Goal: Task Accomplishment & Management: Complete application form

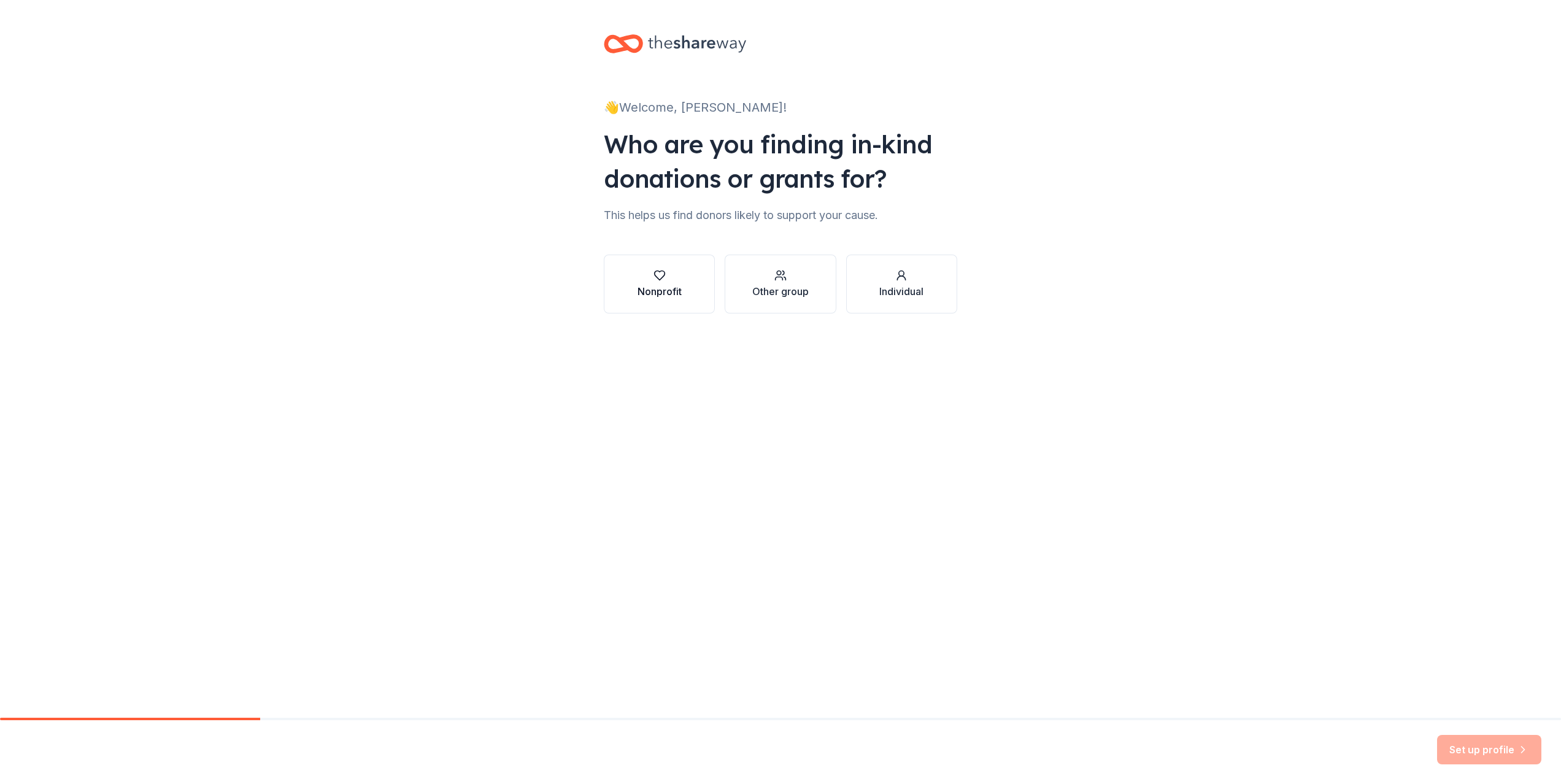
click at [655, 278] on icon "button" at bounding box center [660, 276] width 13 height 13
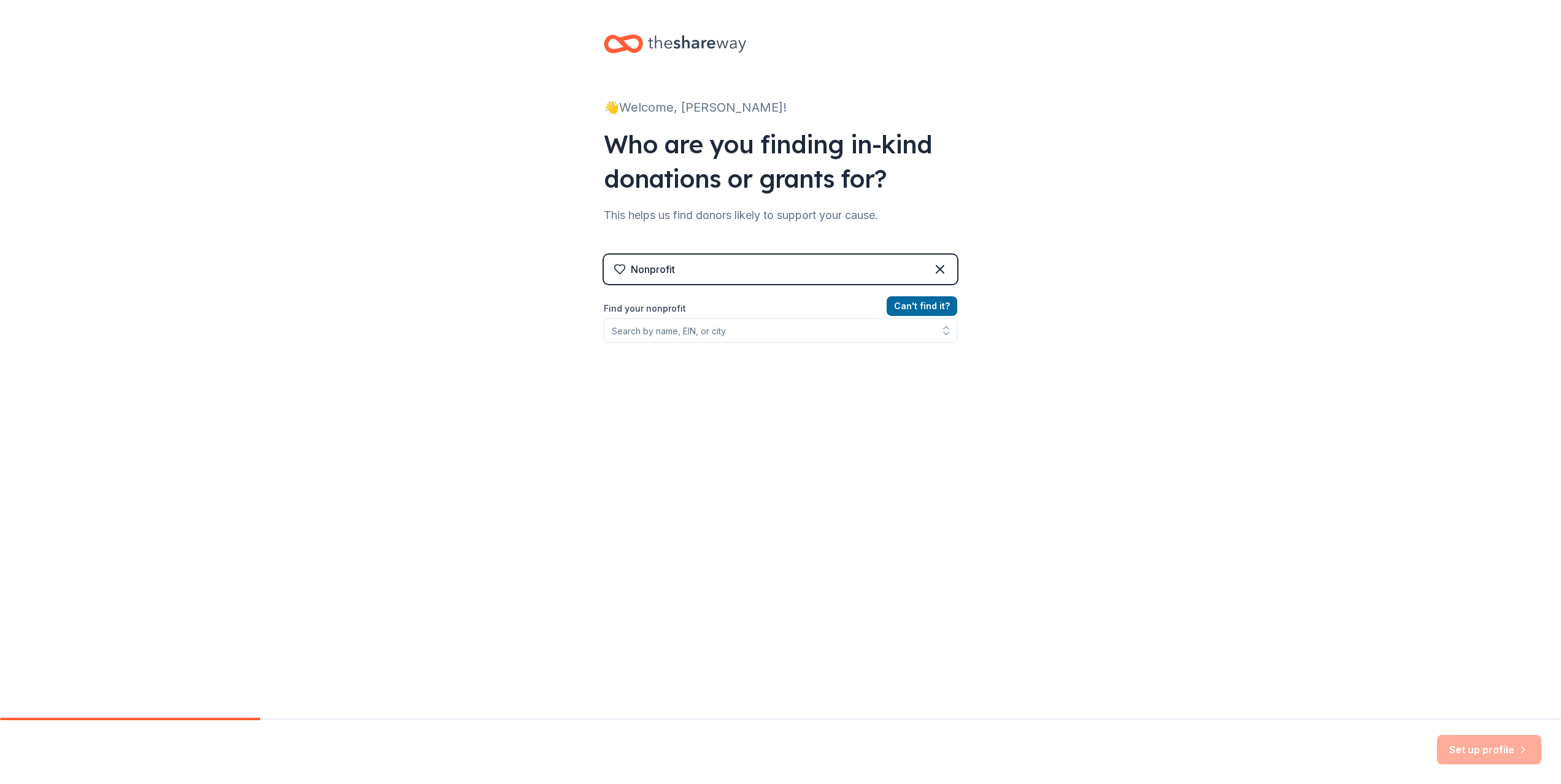
click at [625, 307] on label "Find your nonprofit" at bounding box center [780, 308] width 354 height 15
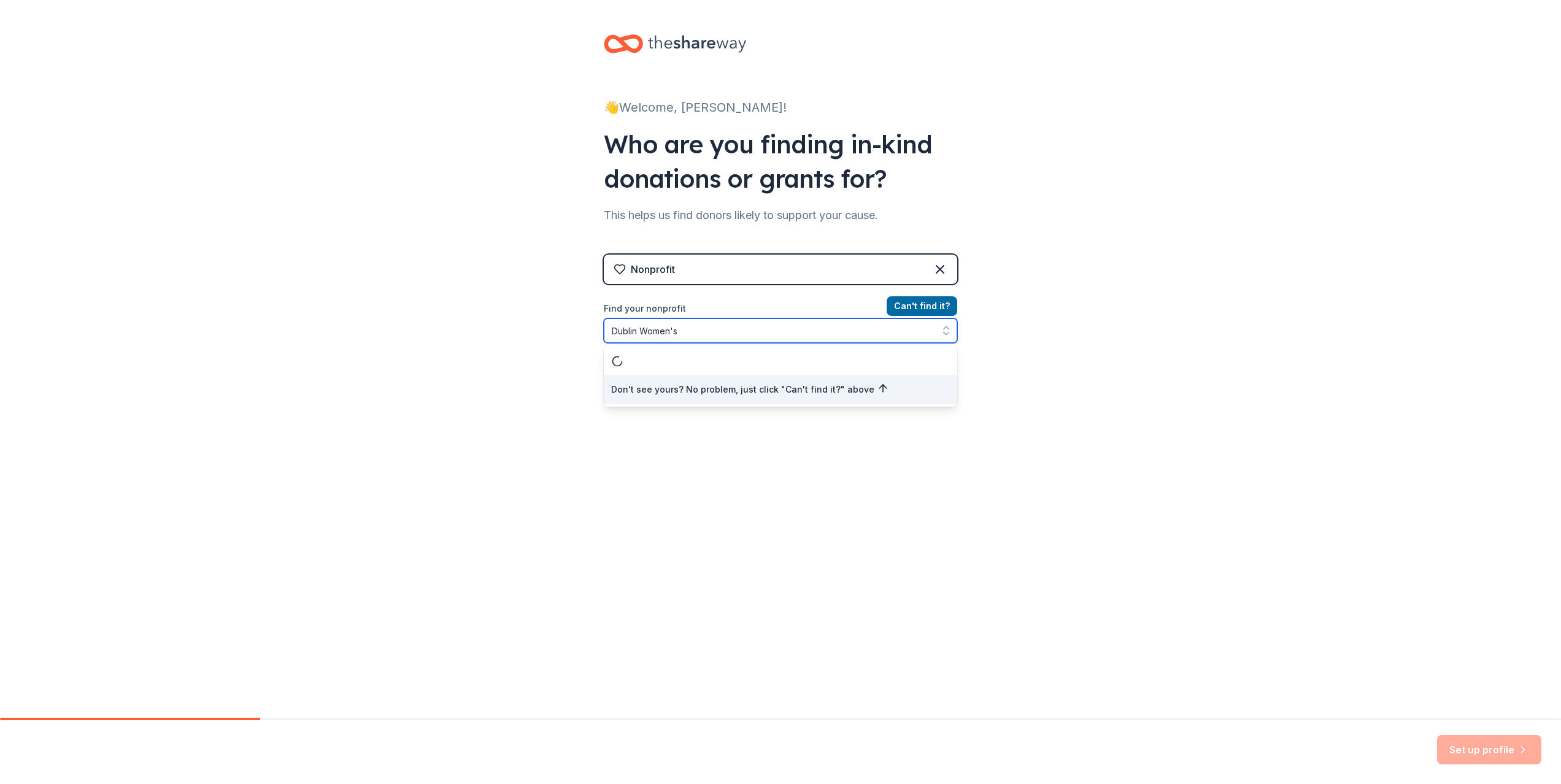
type input "Dublin Women's"
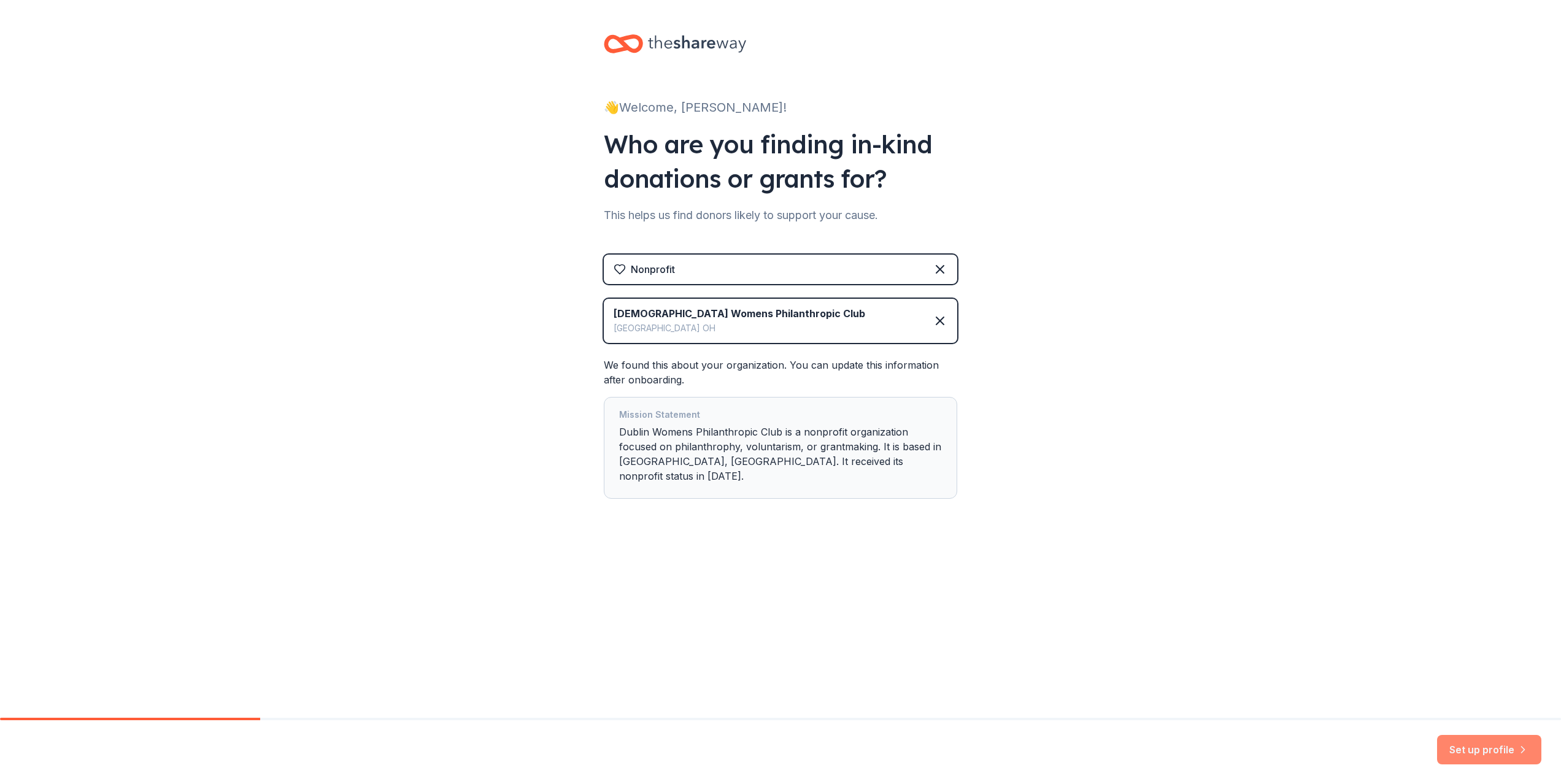
click at [1484, 758] on button "Set up profile" at bounding box center [1489, 750] width 104 height 29
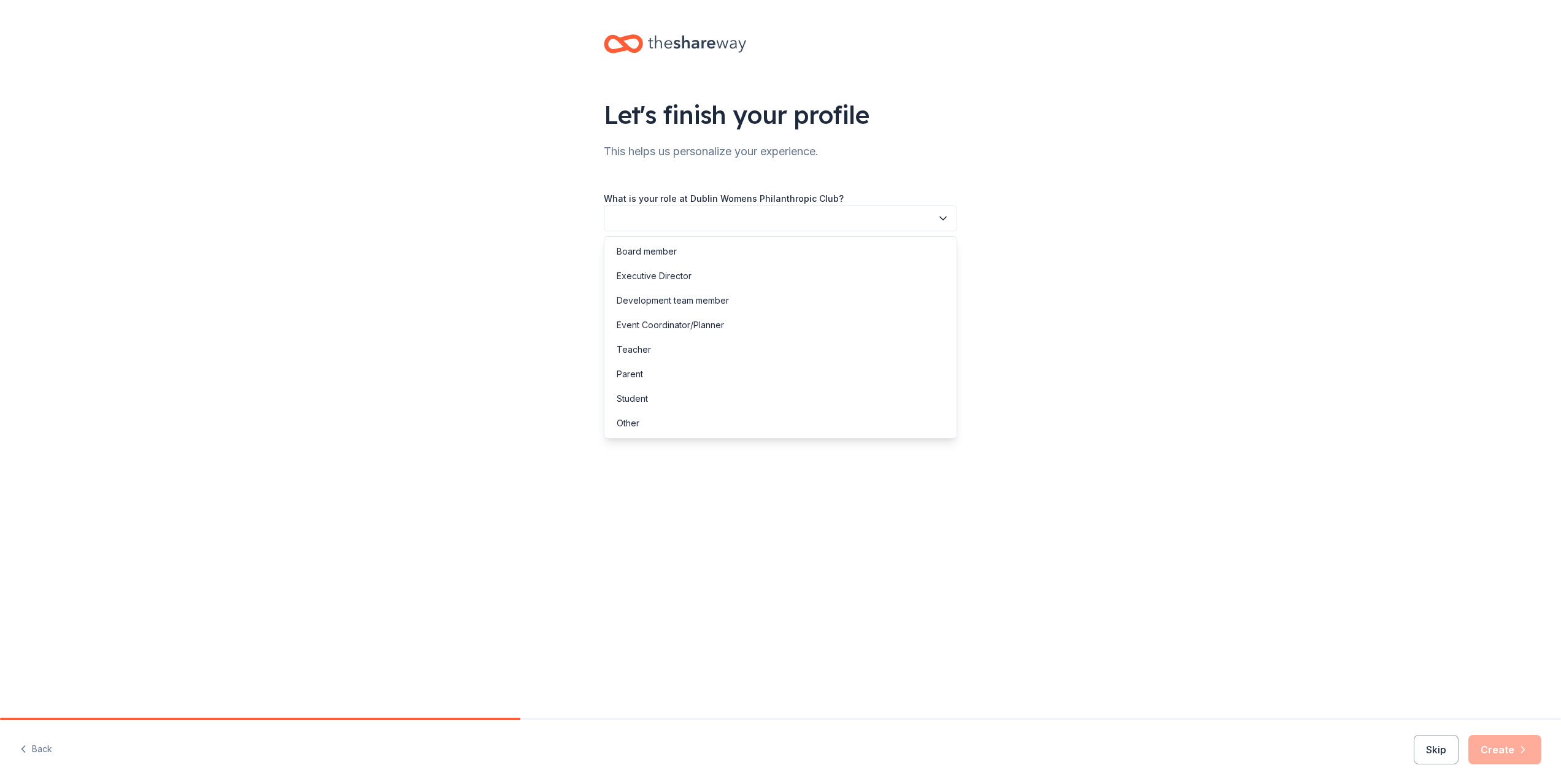
click at [937, 216] on icon "button" at bounding box center [944, 218] width 13 height 13
click at [876, 430] on div "Other" at bounding box center [780, 423] width 347 height 24
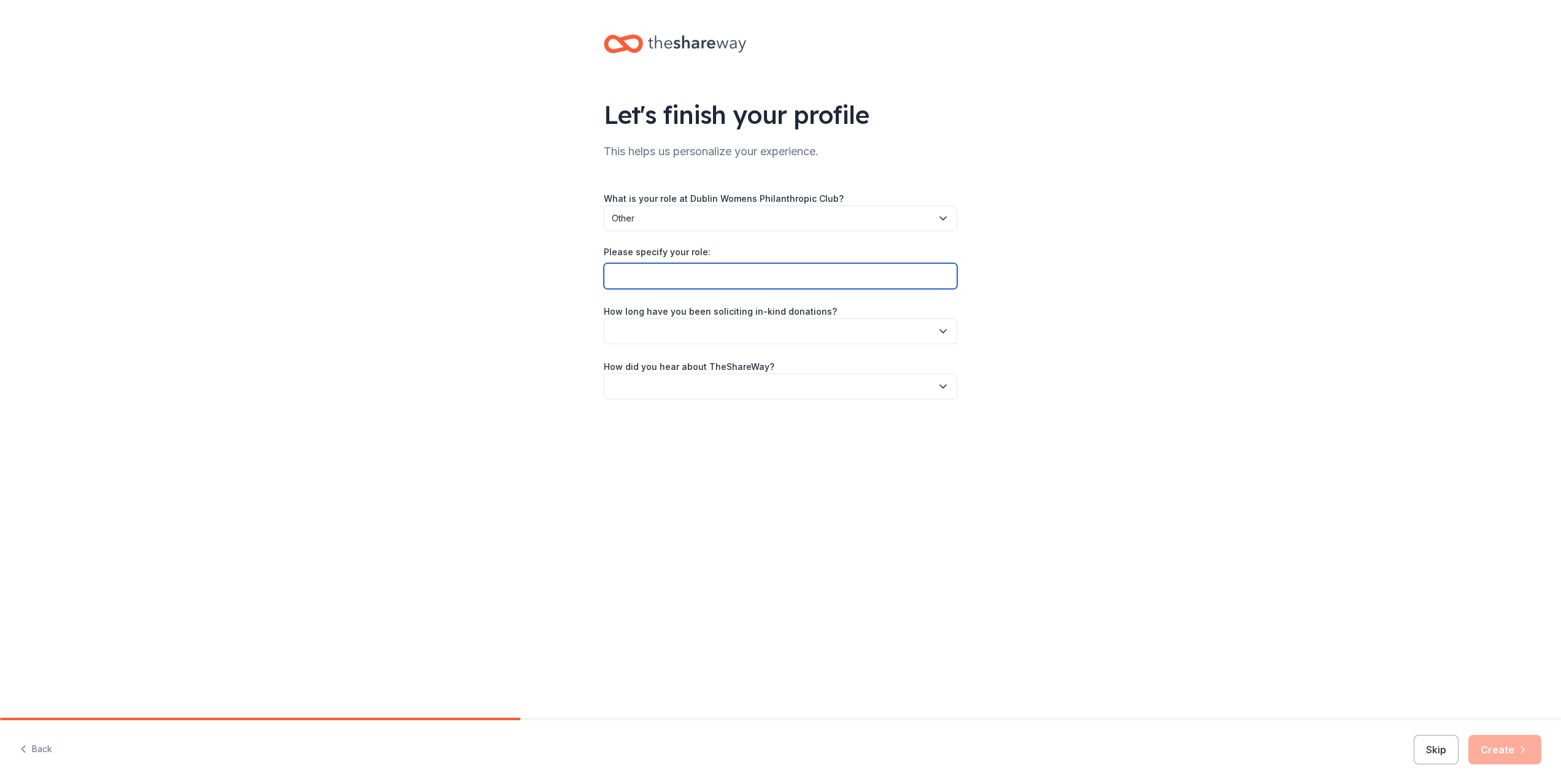
click at [930, 274] on input "Please specify your role:" at bounding box center [780, 276] width 354 height 26
type input "Committee Member"
click at [940, 328] on icon "button" at bounding box center [944, 332] width 13 height 13
click at [929, 363] on div "This is my first time!" at bounding box center [780, 364] width 347 height 24
click at [855, 385] on button "button" at bounding box center [780, 386] width 354 height 26
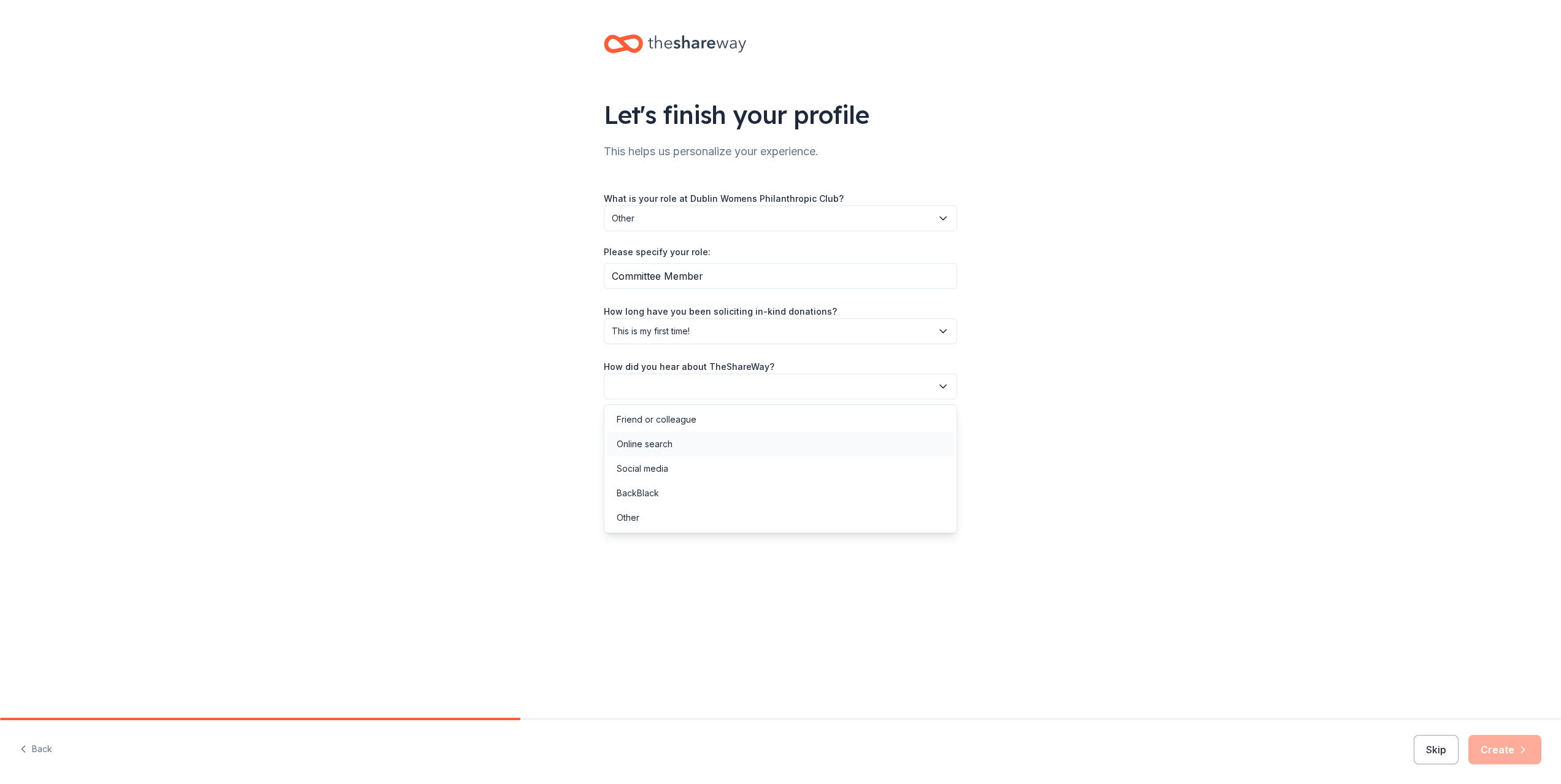
click at [825, 450] on div "Online search" at bounding box center [780, 444] width 347 height 24
click at [1507, 749] on button "Create" at bounding box center [1505, 750] width 73 height 29
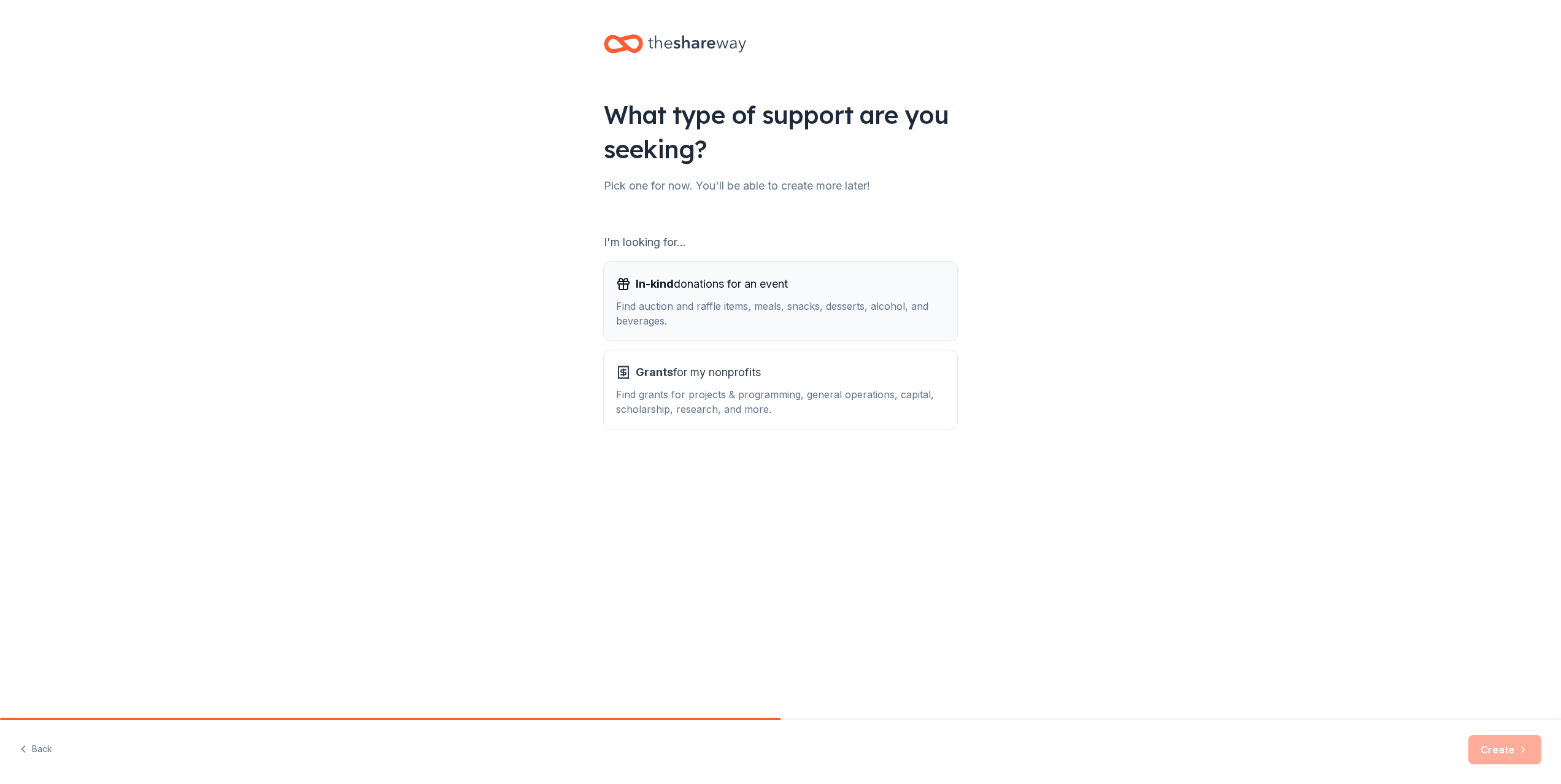
click at [761, 294] on div "In-kind donations for an event Find auction and raffle items, meals, snacks, de…" at bounding box center [780, 301] width 329 height 54
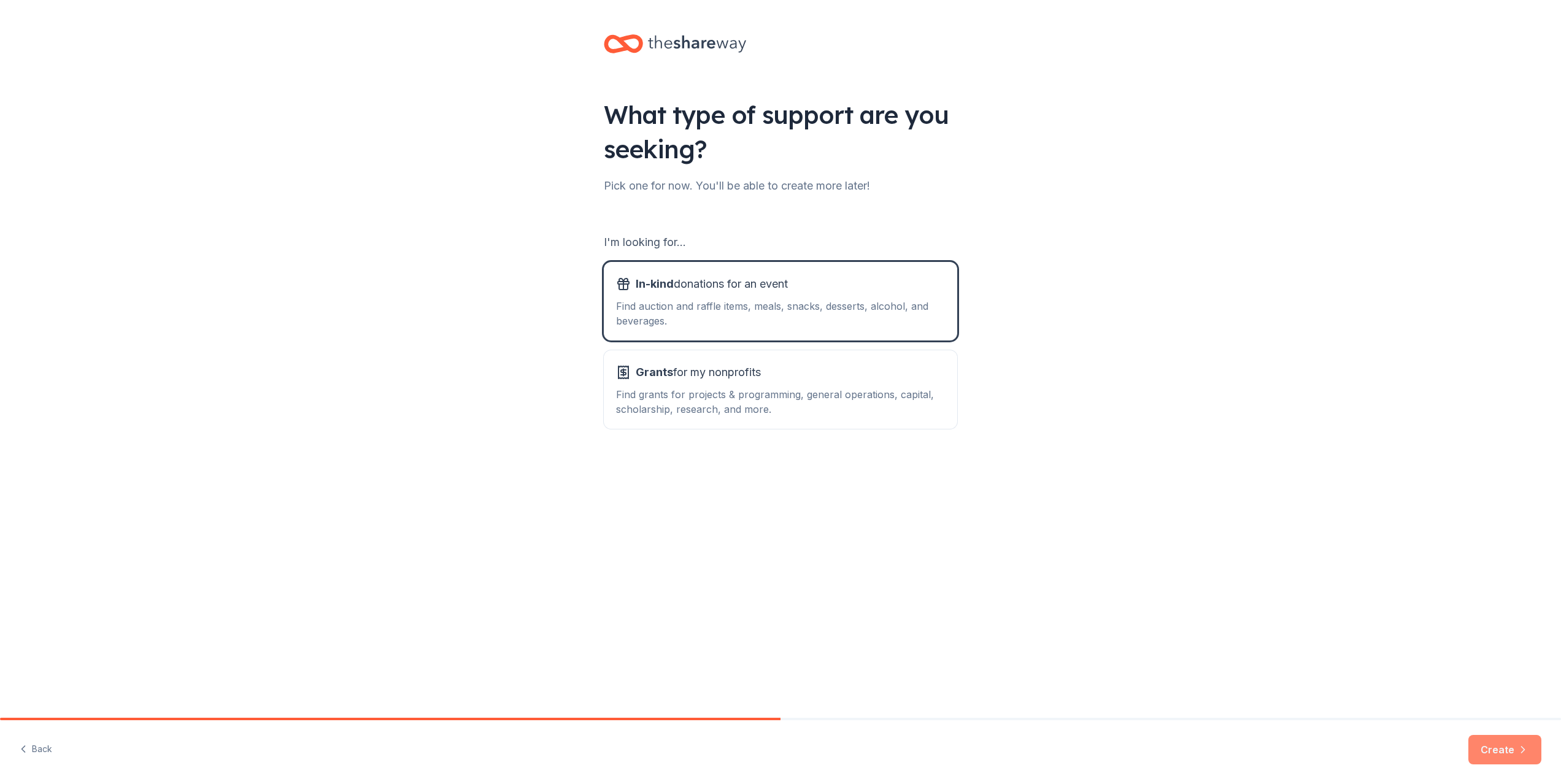
click at [1499, 748] on button "Create" at bounding box center [1505, 750] width 73 height 29
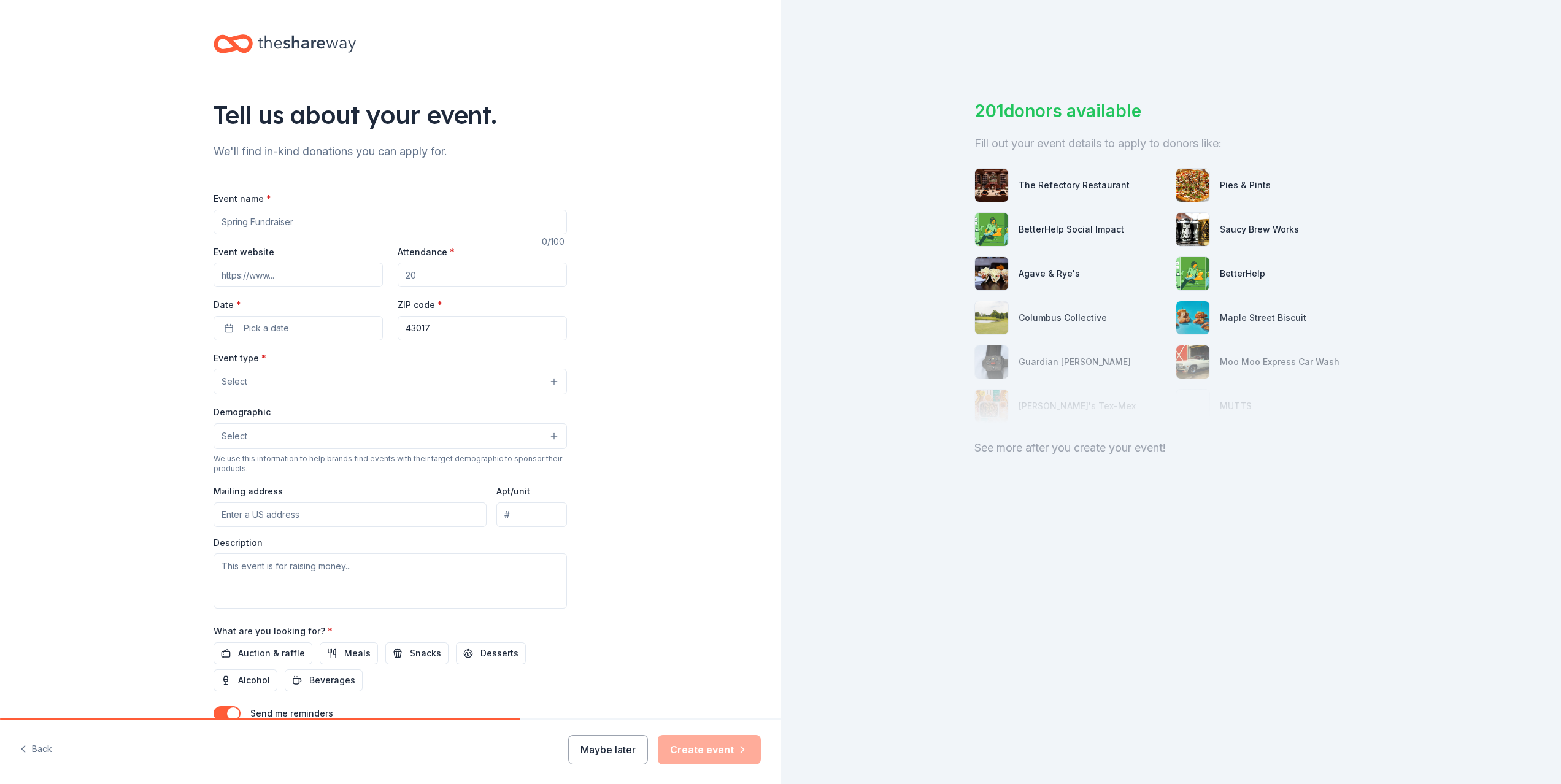
click at [253, 221] on input "Event name *" at bounding box center [390, 222] width 354 height 24
type input "Dublin Womens Philanthropic Club Gala"
click at [426, 273] on input "Attendance *" at bounding box center [482, 274] width 169 height 24
type input "200"
click at [279, 276] on input "Event website" at bounding box center [298, 274] width 169 height 24
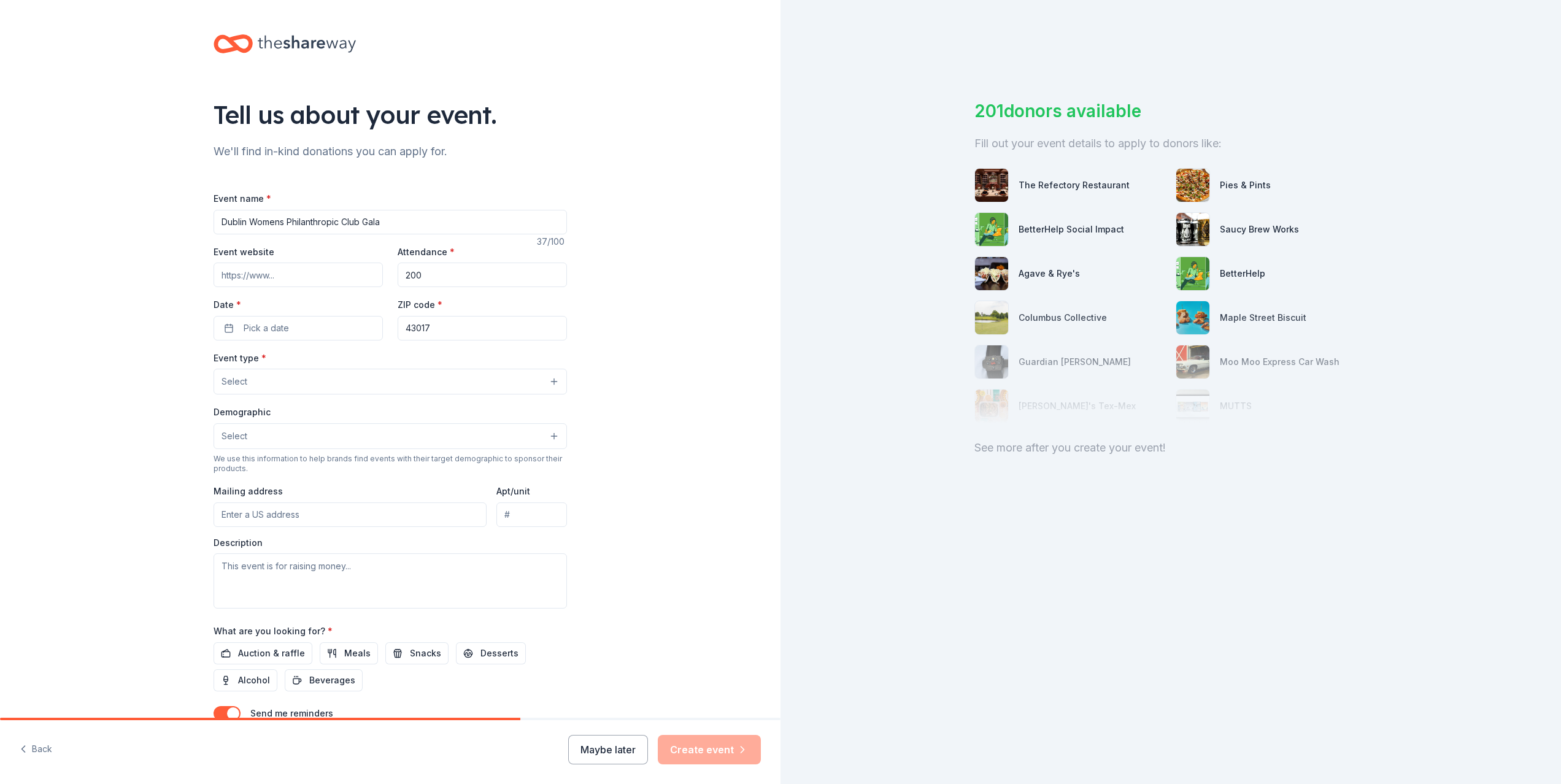
paste input "[URL][DOMAIN_NAME]"
type input "[URL][DOMAIN_NAME]"
click at [286, 325] on span "Pick a date" at bounding box center [266, 328] width 46 height 15
click at [365, 360] on button "Go to next month" at bounding box center [364, 360] width 18 height 18
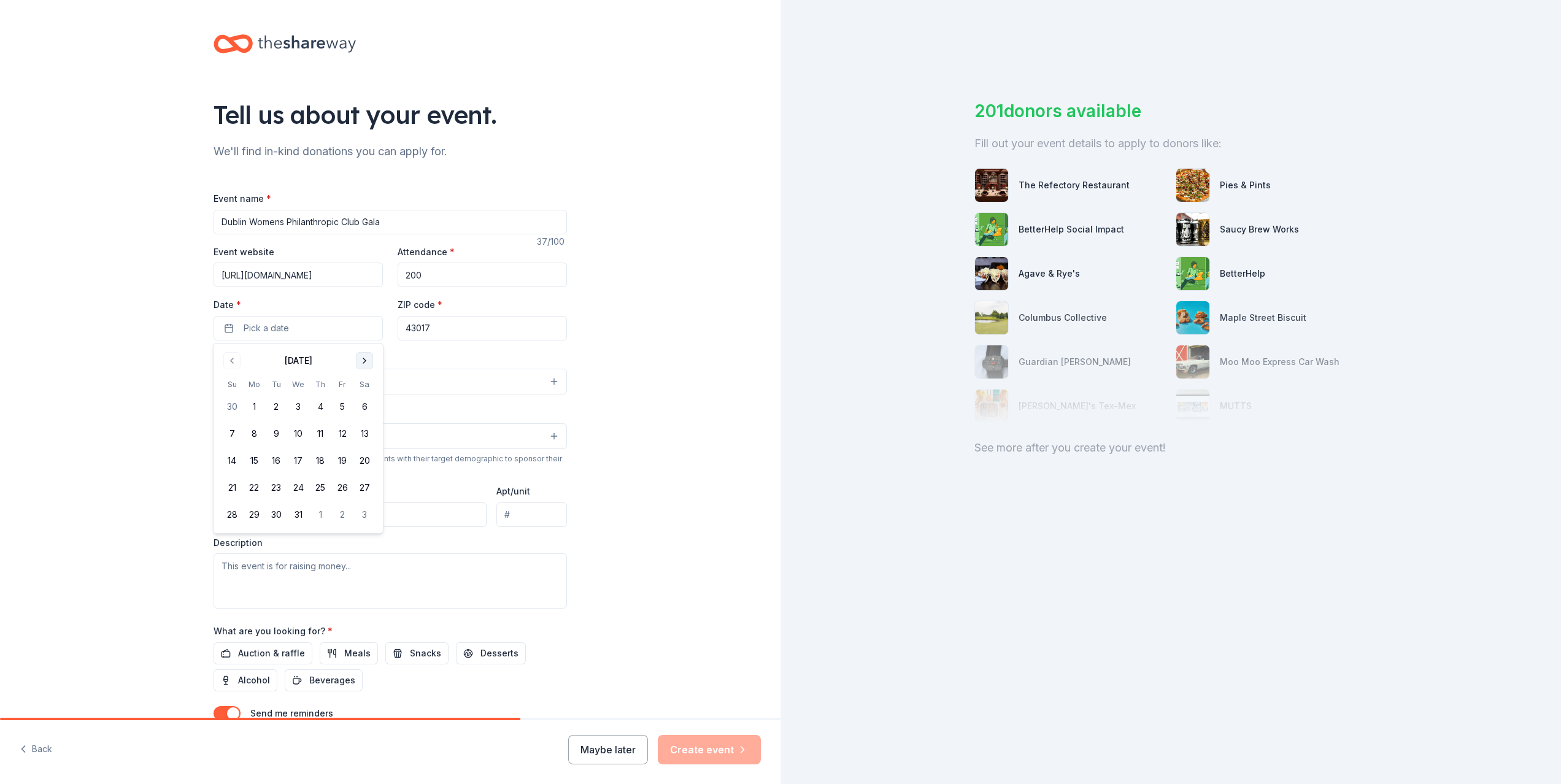
click at [365, 360] on button "Go to next month" at bounding box center [364, 360] width 18 height 18
click at [366, 403] on button "7" at bounding box center [365, 407] width 22 height 22
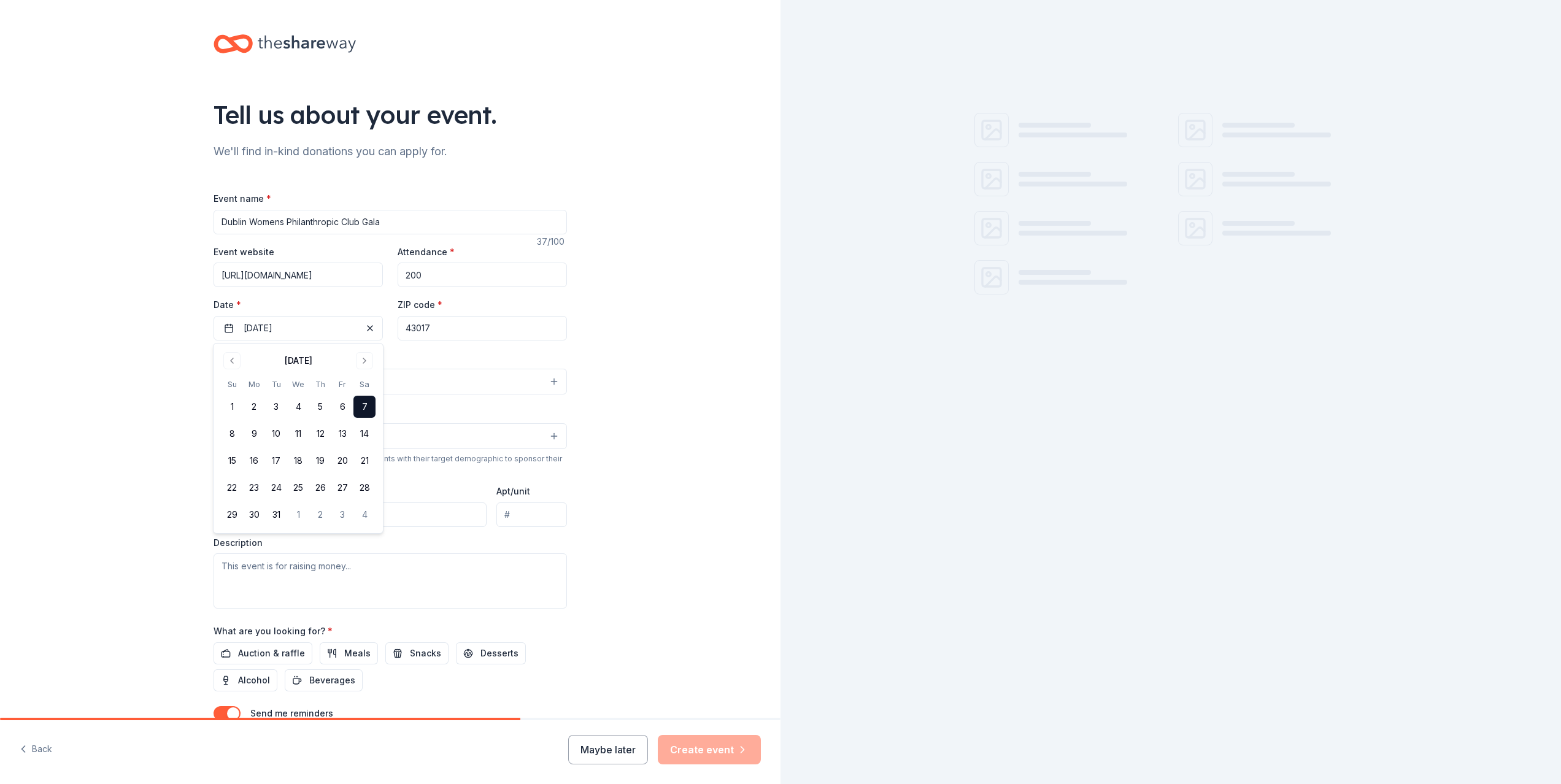
click at [415, 374] on button "Select" at bounding box center [390, 382] width 354 height 26
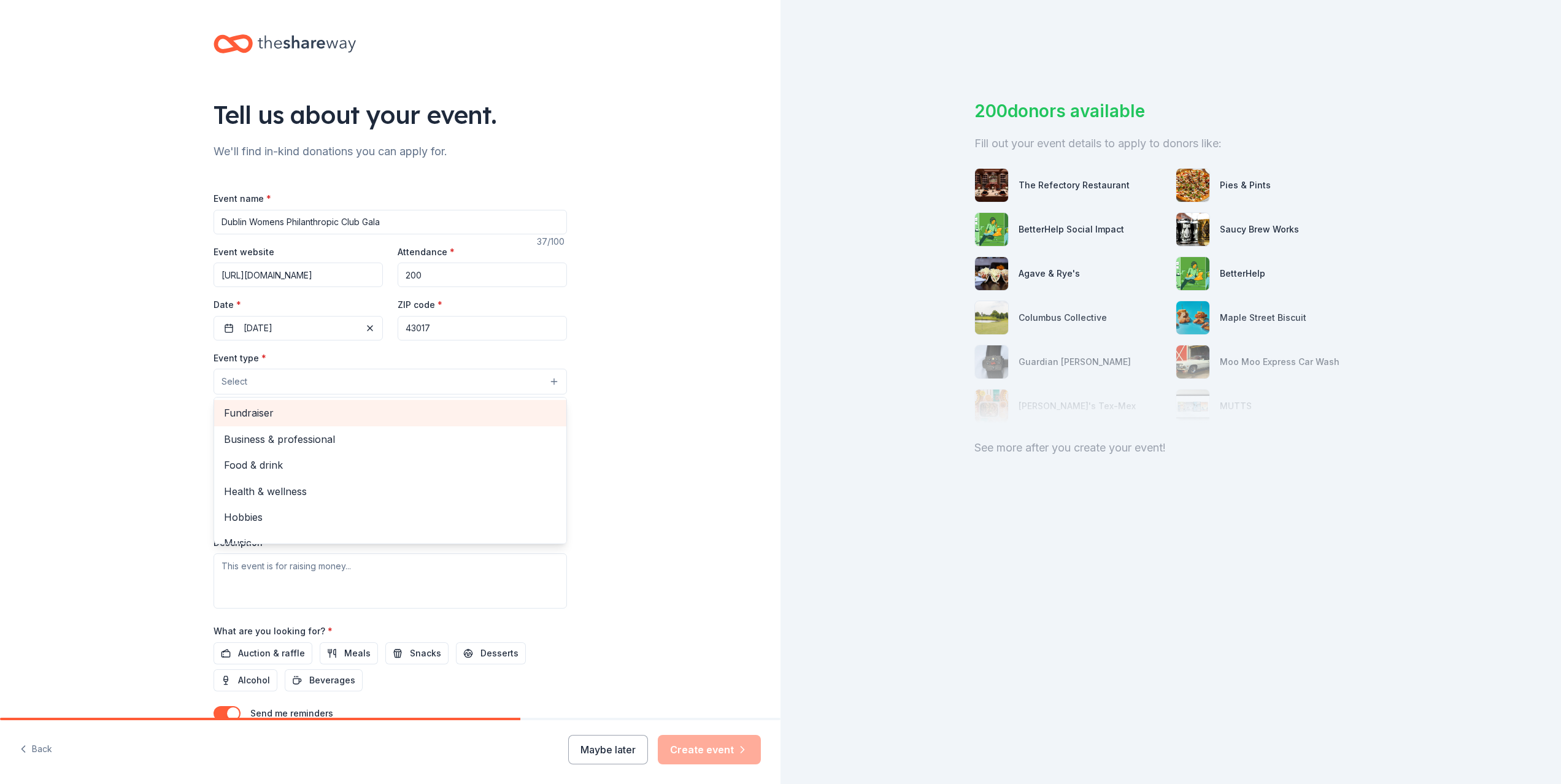
click at [340, 416] on span "Fundraiser" at bounding box center [390, 413] width 332 height 16
click at [720, 392] on div "Tell us about your event. We'll find in-kind donations you can apply for. Event…" at bounding box center [390, 409] width 780 height 818
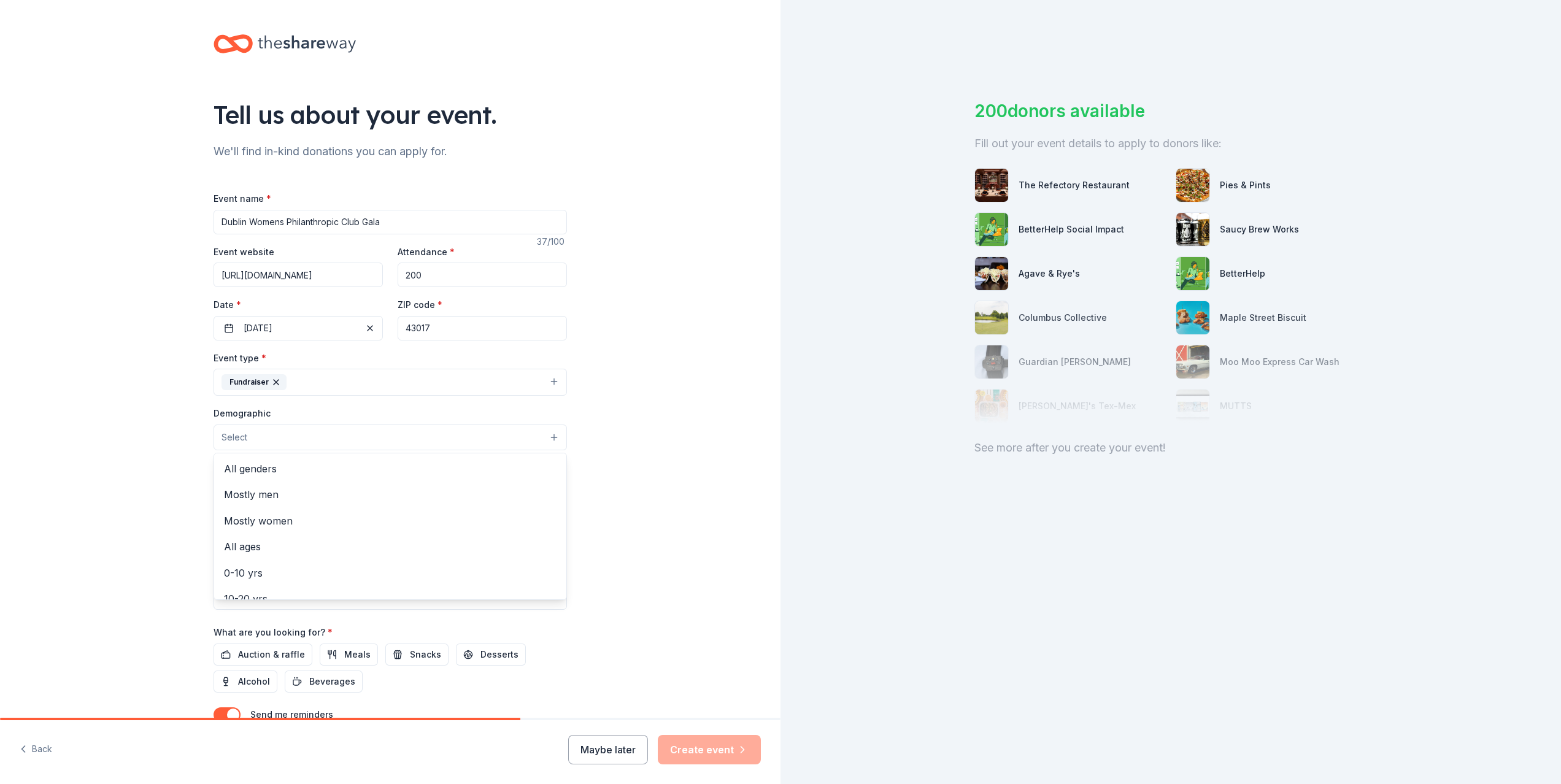
click at [524, 434] on button "Select" at bounding box center [390, 438] width 354 height 26
click at [522, 522] on span "Mostly women" at bounding box center [390, 521] width 332 height 16
click at [519, 473] on span "All genders" at bounding box center [390, 470] width 332 height 16
click at [291, 437] on icon "button" at bounding box center [290, 438] width 10 height 10
click at [279, 435] on icon "button" at bounding box center [279, 438] width 10 height 10
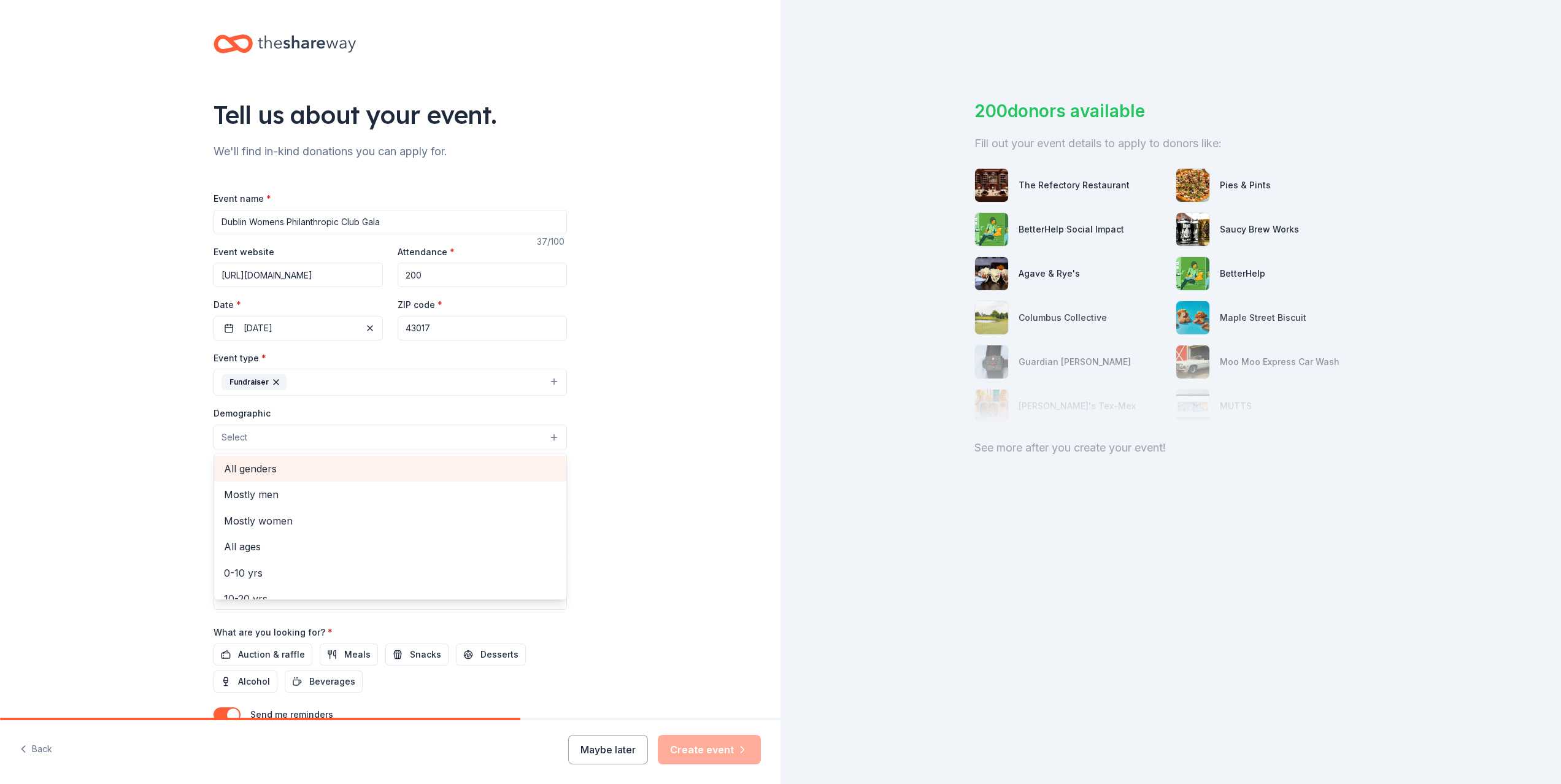
click at [312, 470] on span "All genders" at bounding box center [390, 468] width 332 height 16
click at [631, 477] on div "Tell us about your event. We'll find in-kind donations you can apply for. Event…" at bounding box center [390, 410] width 780 height 819
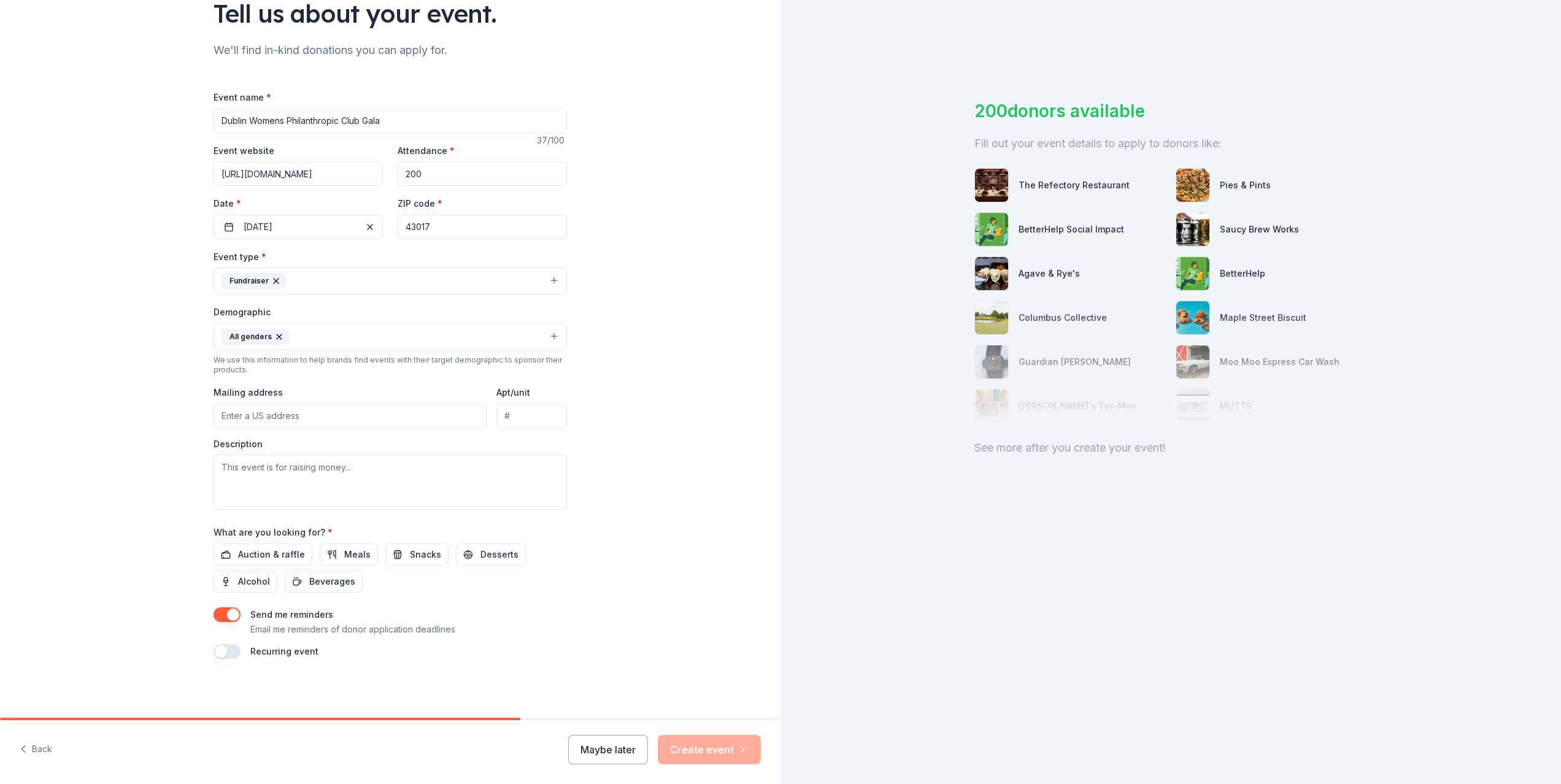
click at [267, 416] on input "Mailing address" at bounding box center [350, 416] width 273 height 24
type input "k"
click at [500, 450] on div "Description" at bounding box center [390, 474] width 354 height 72
click at [330, 416] on input "[STREET_ADDRESS]" at bounding box center [350, 416] width 273 height 24
type input "[STREET_ADDRESS][PERSON_NAME]"
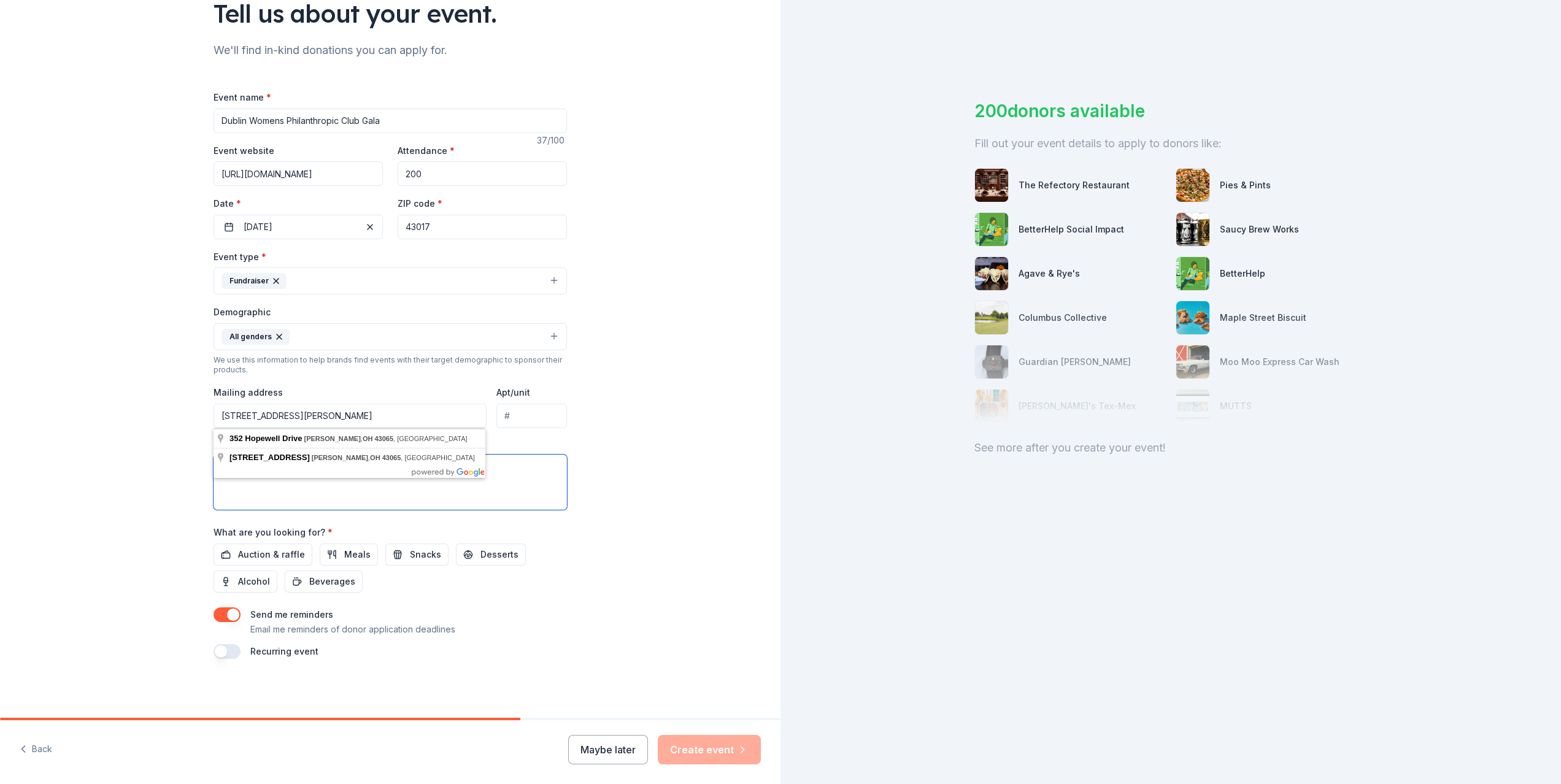
click at [415, 485] on textarea at bounding box center [390, 482] width 354 height 55
paste textarea "Lore ipsu dol Sitame Conse’a Elitseddoeius Temp incididu utla et dolo. Magnaali…"
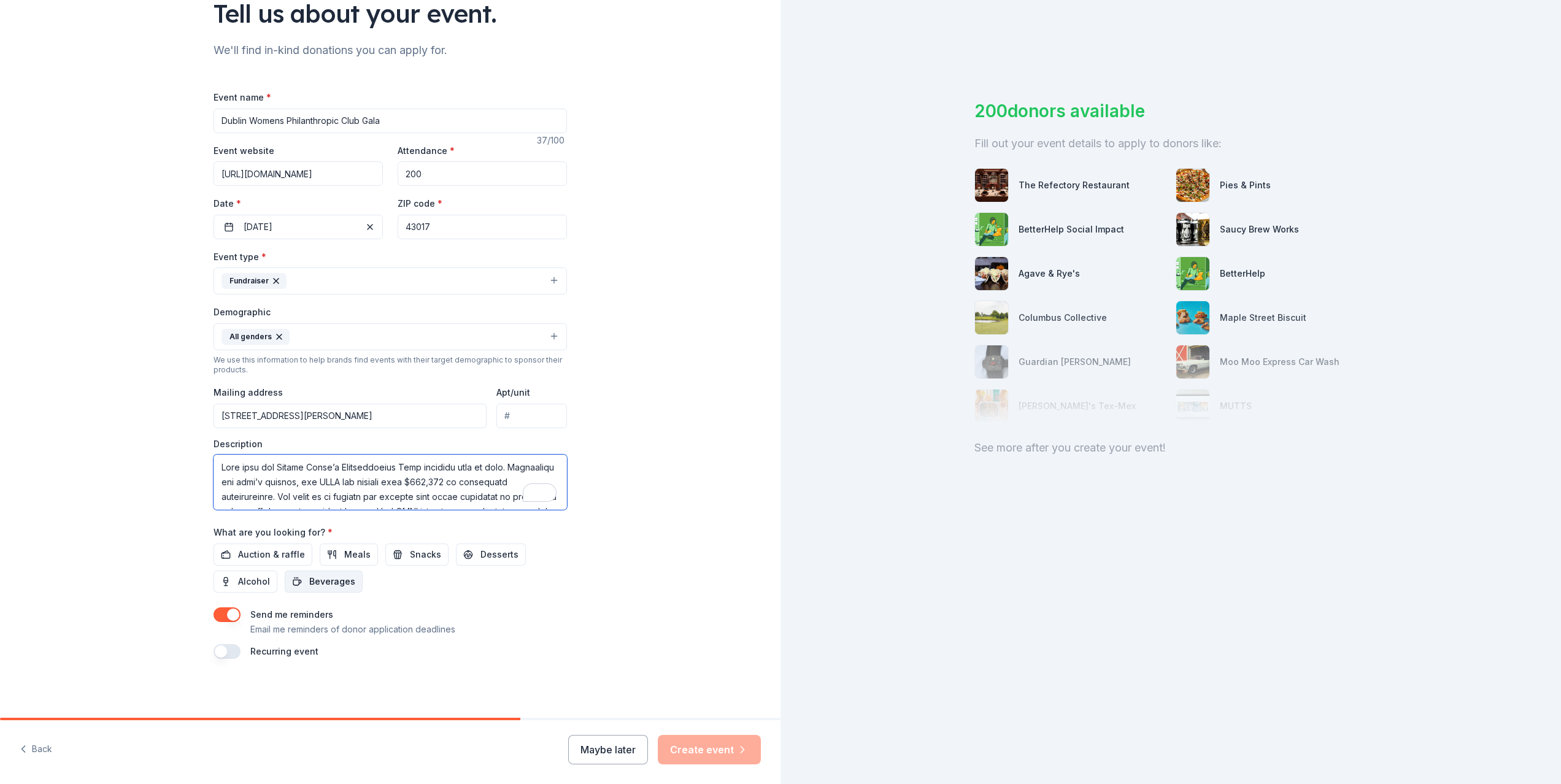
scroll to position [185, 0]
type textarea "Lore ipsu dol Sitame Conse’a Elitseddoeius Temp incididu utla et dolo. Magnaali…"
click at [284, 554] on span "Auction & raffle" at bounding box center [272, 554] width 67 height 15
click at [220, 614] on button "button" at bounding box center [227, 615] width 27 height 15
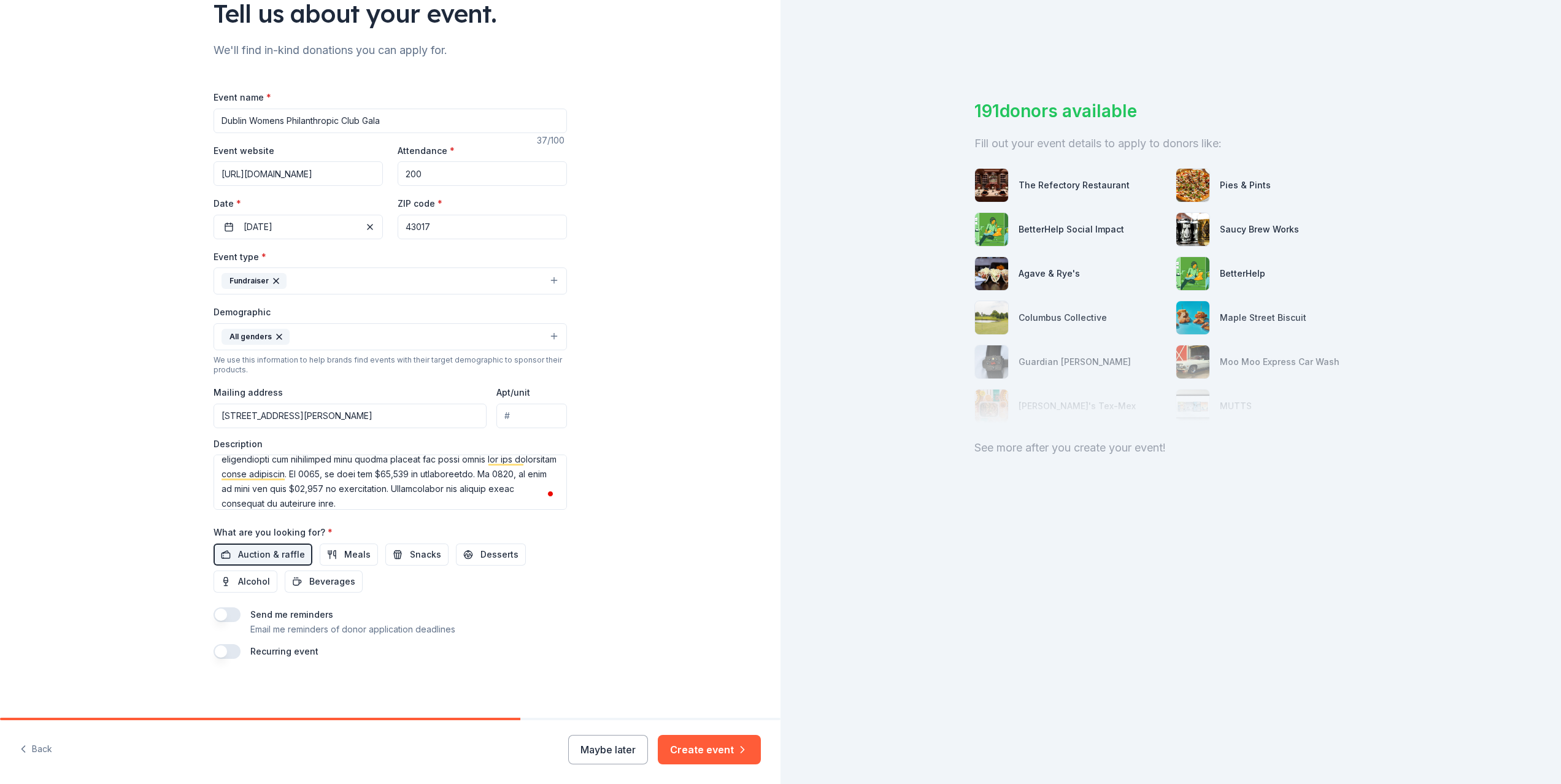
click at [229, 648] on button "button" at bounding box center [227, 651] width 27 height 15
click at [314, 687] on button "[DATE]" at bounding box center [282, 688] width 63 height 24
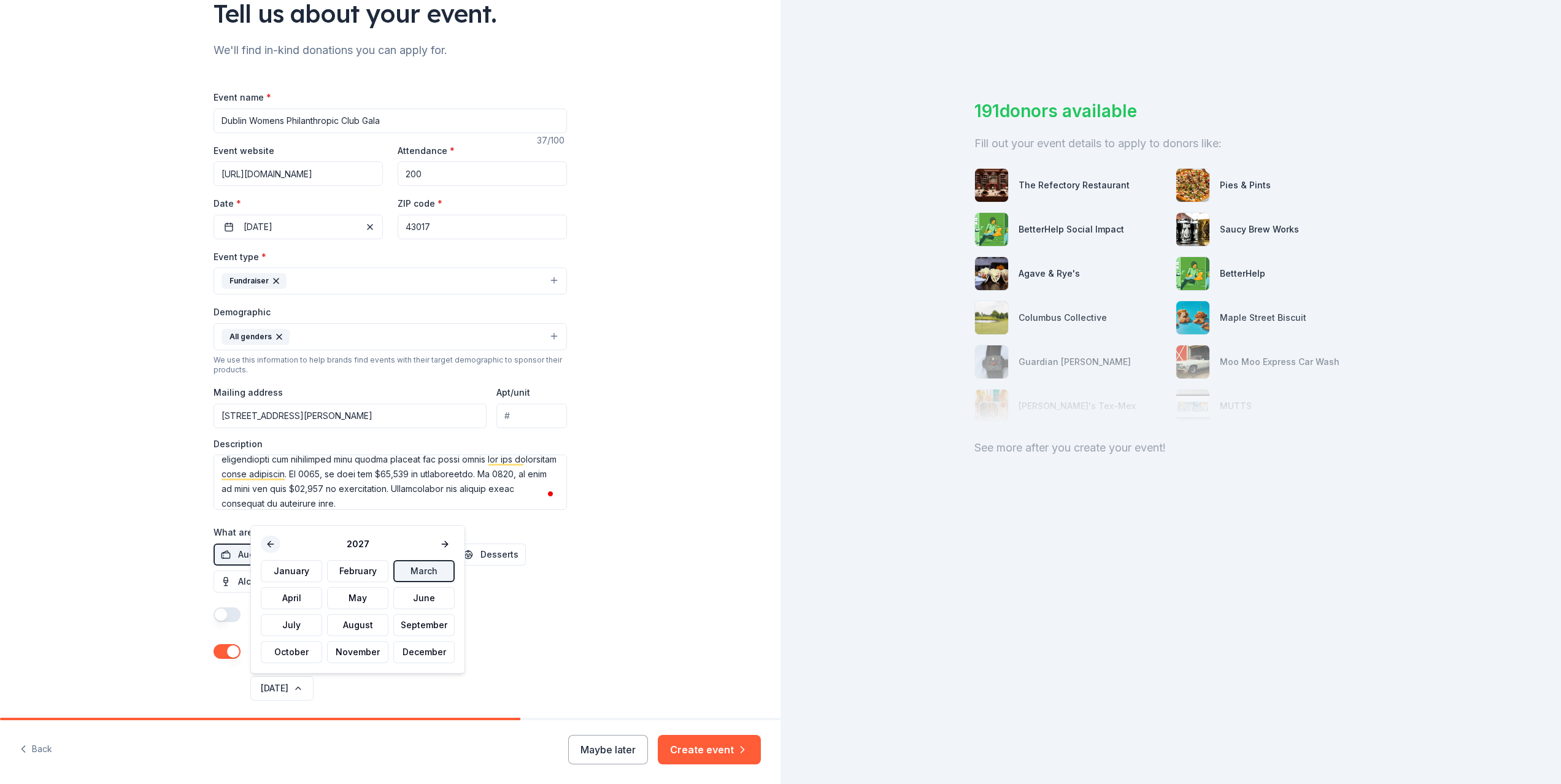
click at [270, 545] on button at bounding box center [271, 544] width 20 height 18
click at [412, 576] on button "March" at bounding box center [424, 571] width 62 height 22
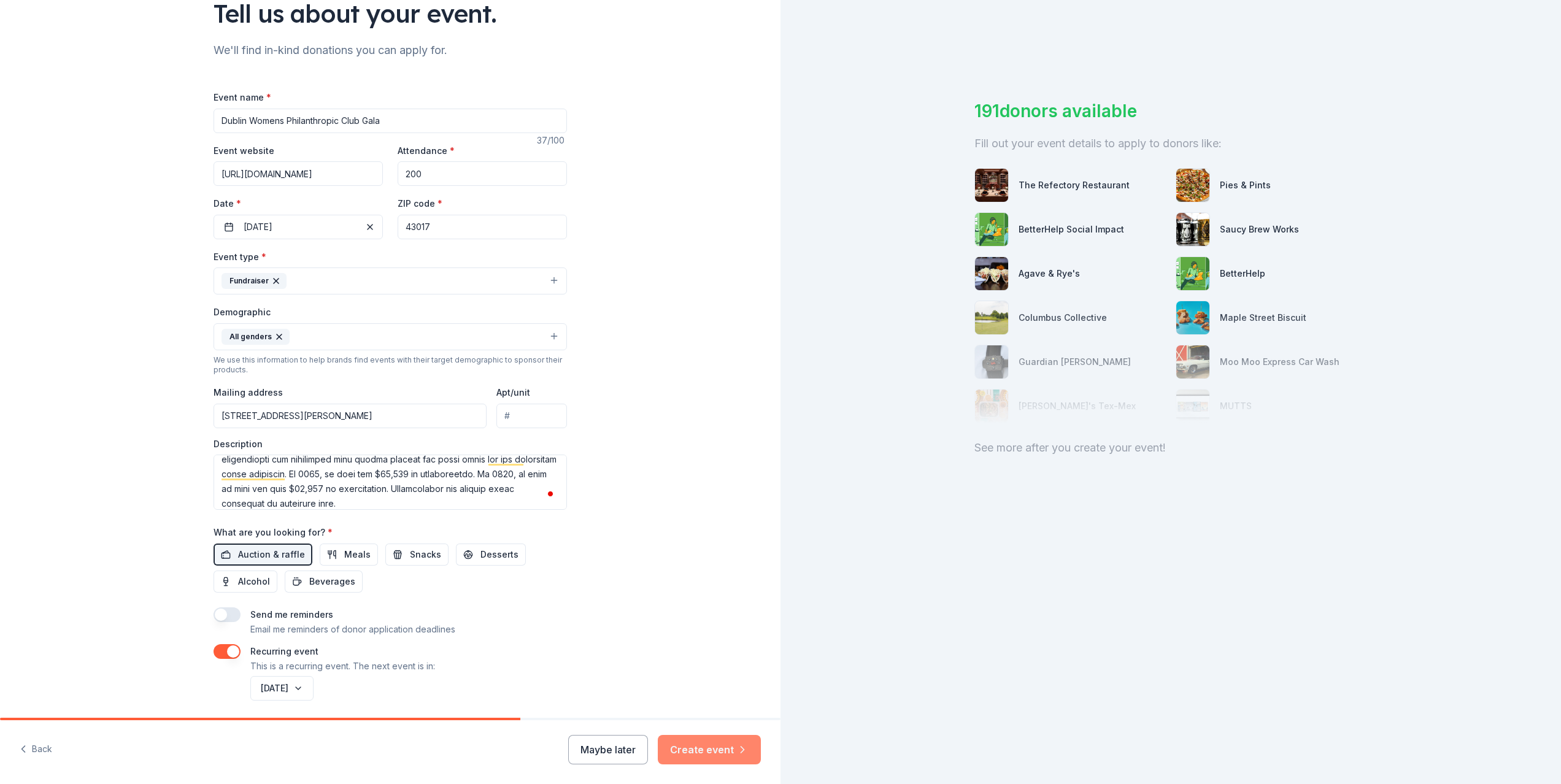
click at [711, 752] on button "Create event" at bounding box center [709, 750] width 103 height 29
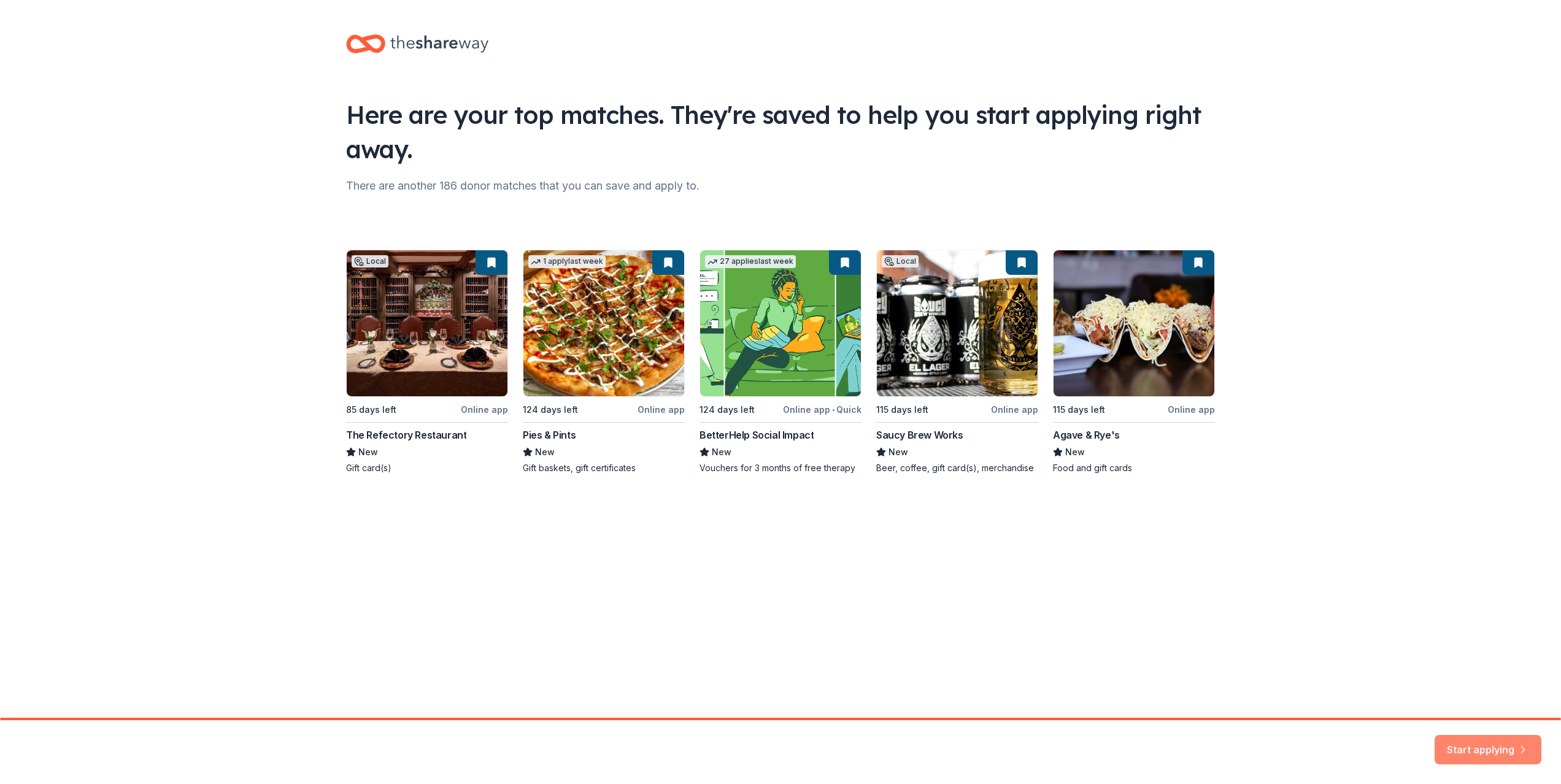
click at [1464, 743] on button "Start applying" at bounding box center [1488, 743] width 107 height 29
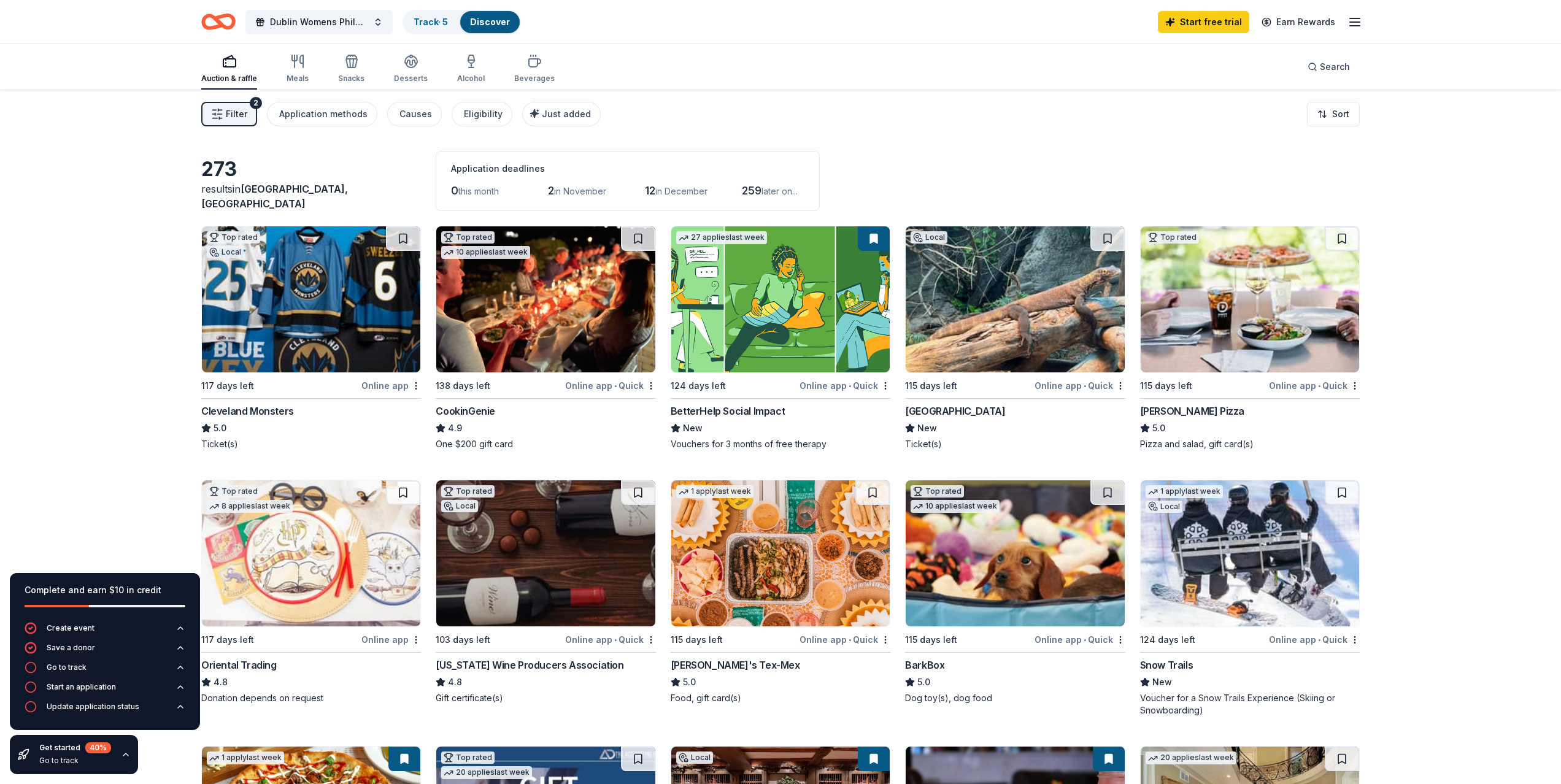
click at [1299, 384] on div "Online app • Quick" at bounding box center [1315, 386] width 91 height 15
click at [354, 18] on span "Dublin Womens Philanthropic Club Gala" at bounding box center [319, 22] width 98 height 15
click at [382, 20] on button "Dublin Womens Philanthropic Club Gala" at bounding box center [319, 22] width 147 height 24
click at [1328, 63] on span "Search" at bounding box center [1335, 66] width 30 height 15
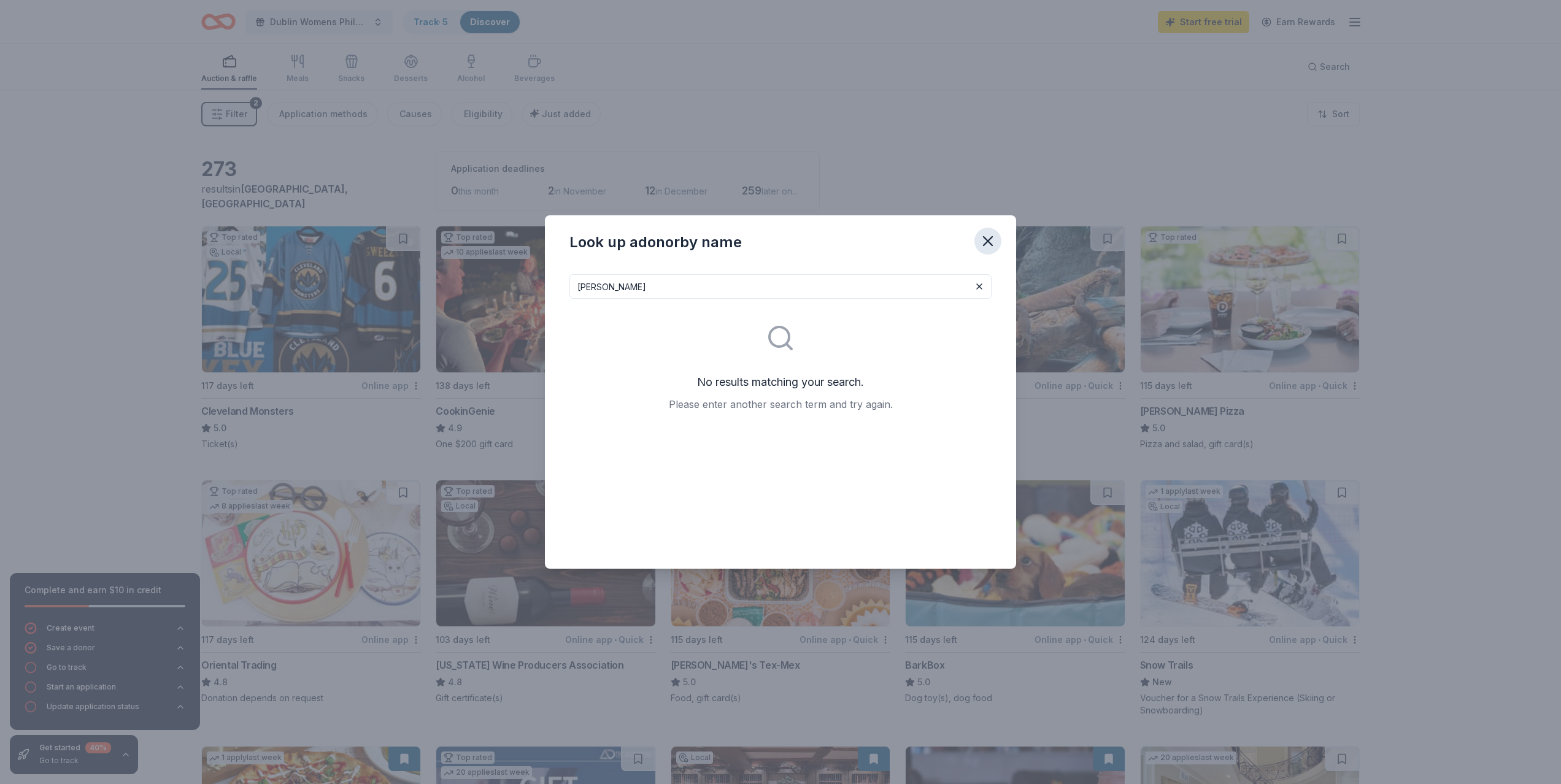
type input "[PERSON_NAME]"
click at [981, 242] on icon "button" at bounding box center [988, 241] width 18 height 18
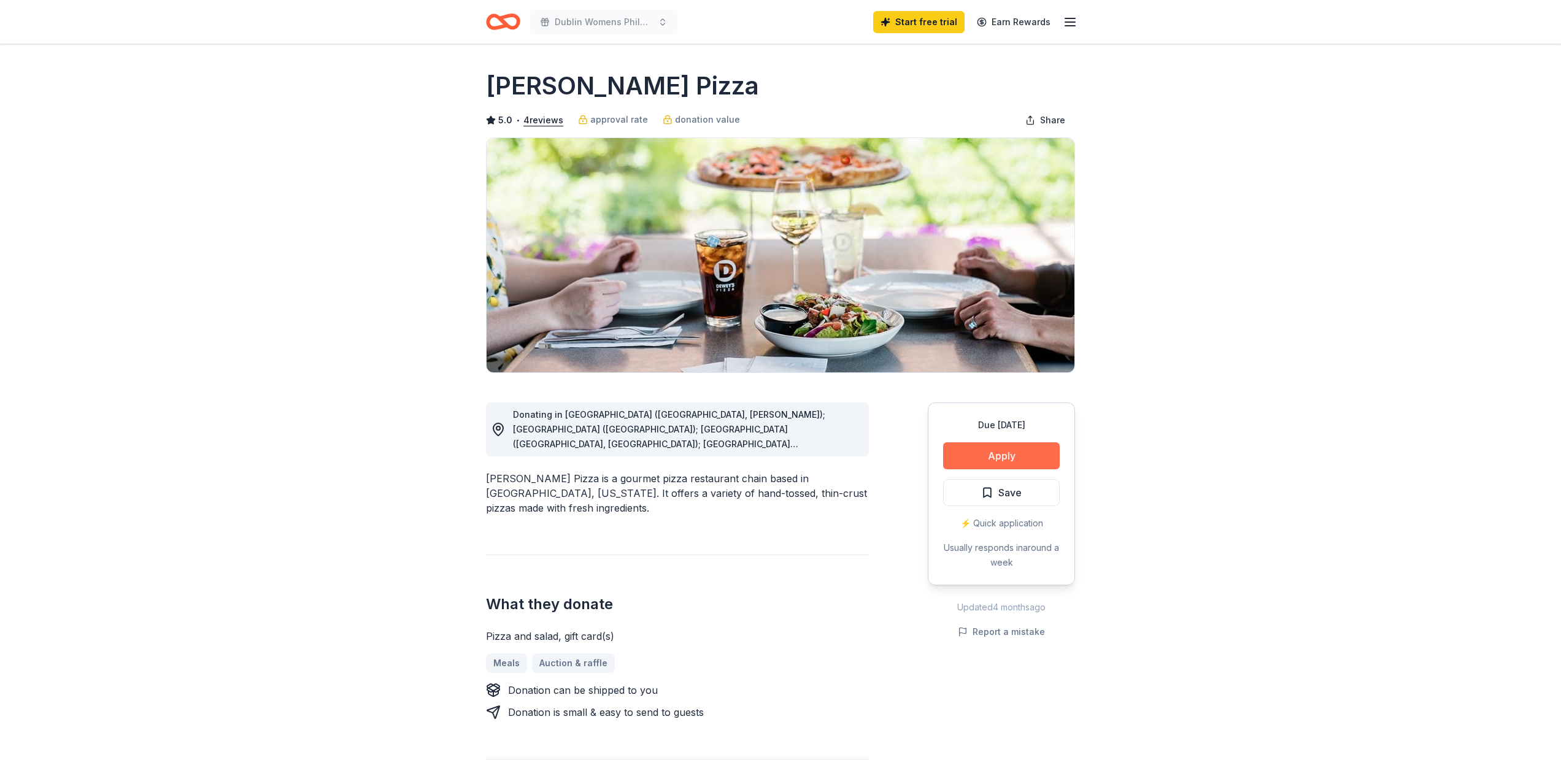
click at [1032, 456] on button "Apply" at bounding box center [1001, 456] width 117 height 27
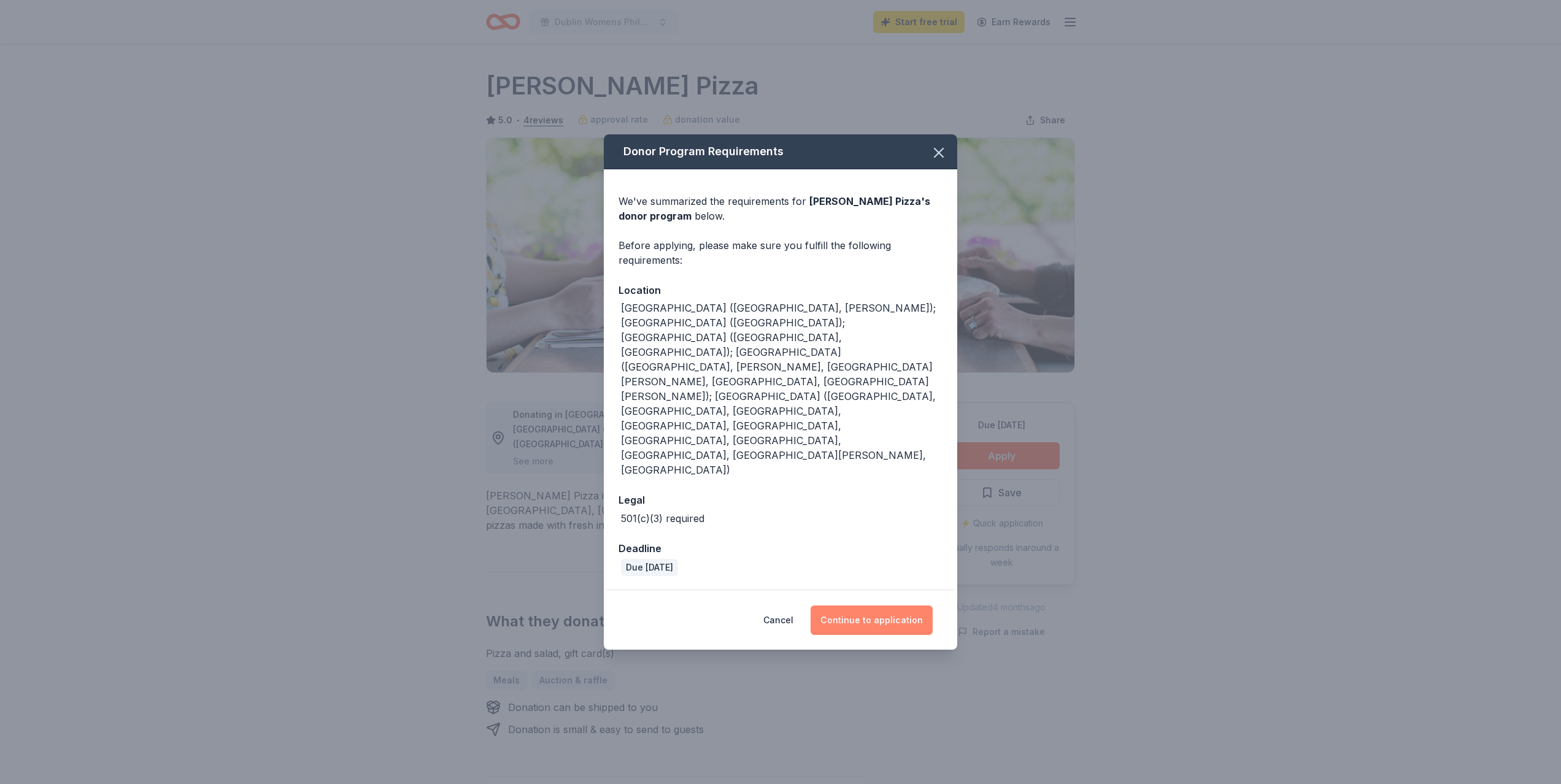
click at [873, 606] on button "Continue to application" at bounding box center [872, 620] width 122 height 29
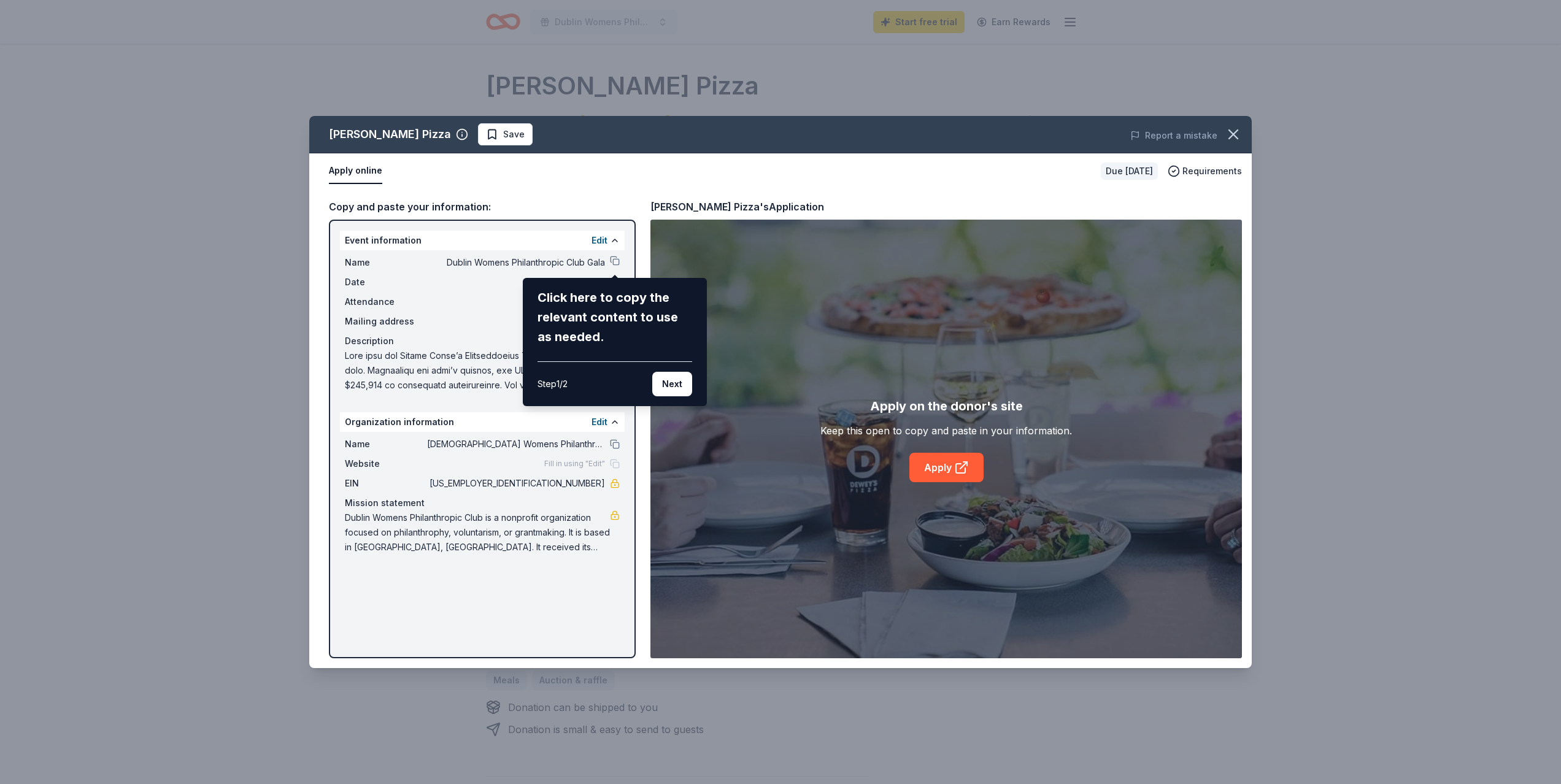
click at [873, 574] on div "Dewey's Pizza Save Report a mistake Apply online Due in 115 days Requirements C…" at bounding box center [780, 392] width 942 height 552
click at [671, 385] on button "Next" at bounding box center [672, 384] width 40 height 24
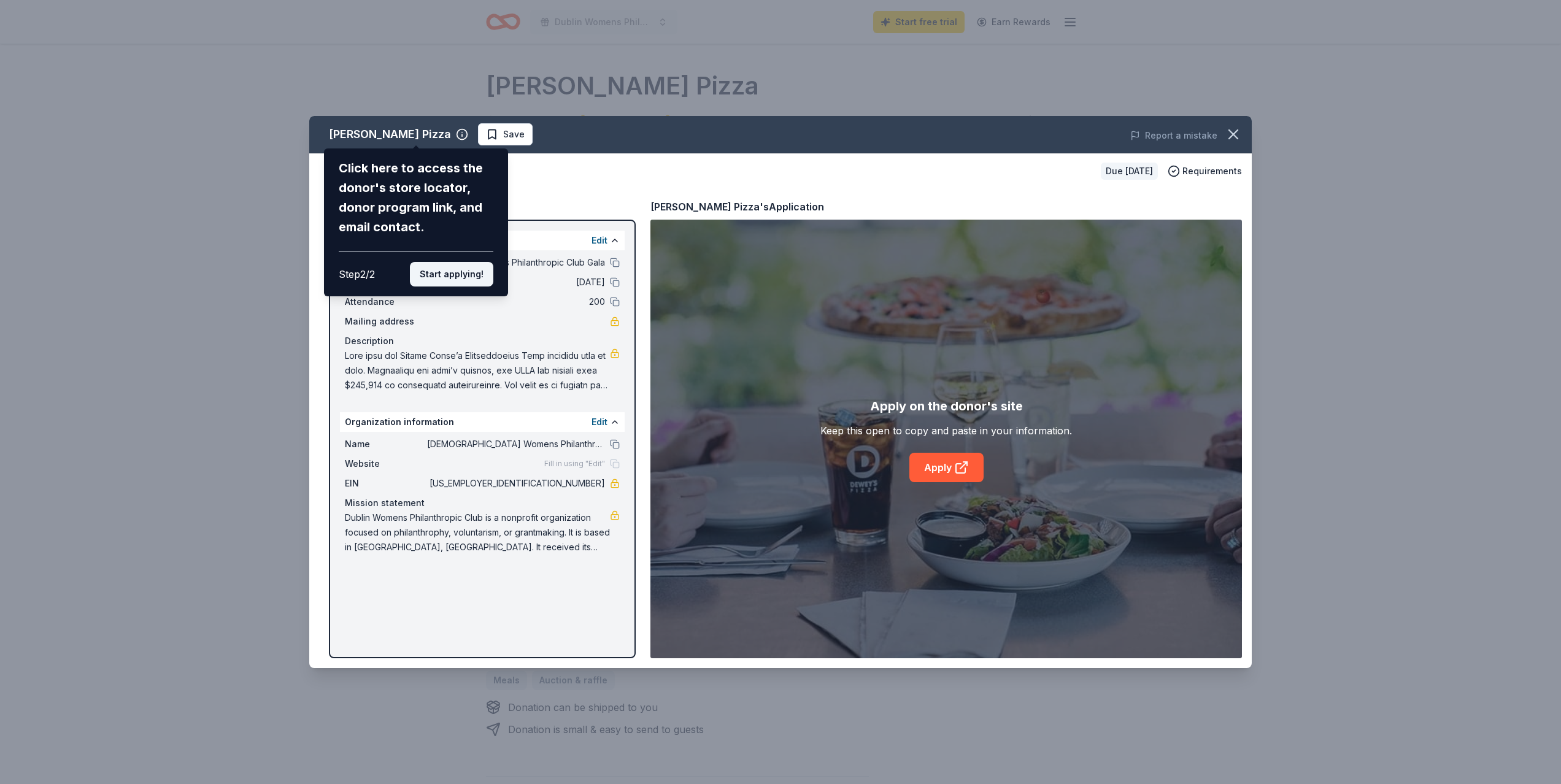
click at [442, 281] on button "Start applying!" at bounding box center [451, 274] width 83 height 24
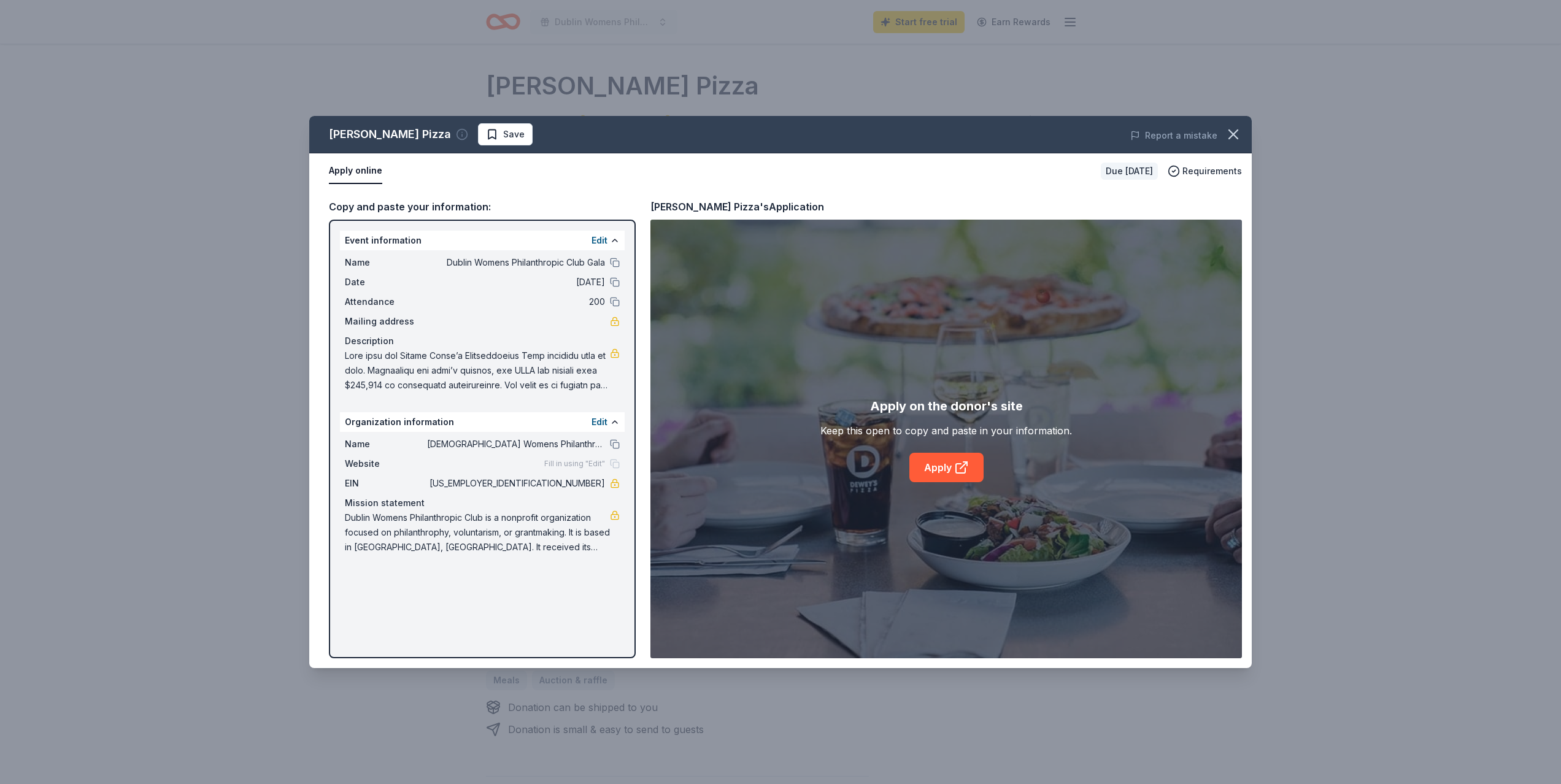
click at [462, 136] on icon "button" at bounding box center [462, 135] width 0 height 2
click at [416, 162] on div "No information found." at bounding box center [471, 183] width 184 height 41
click at [344, 172] on button "Apply online" at bounding box center [356, 171] width 53 height 26
click at [456, 132] on icon "button" at bounding box center [462, 134] width 13 height 13
click at [576, 464] on span "Fill in using "Edit"" at bounding box center [575, 464] width 61 height 10
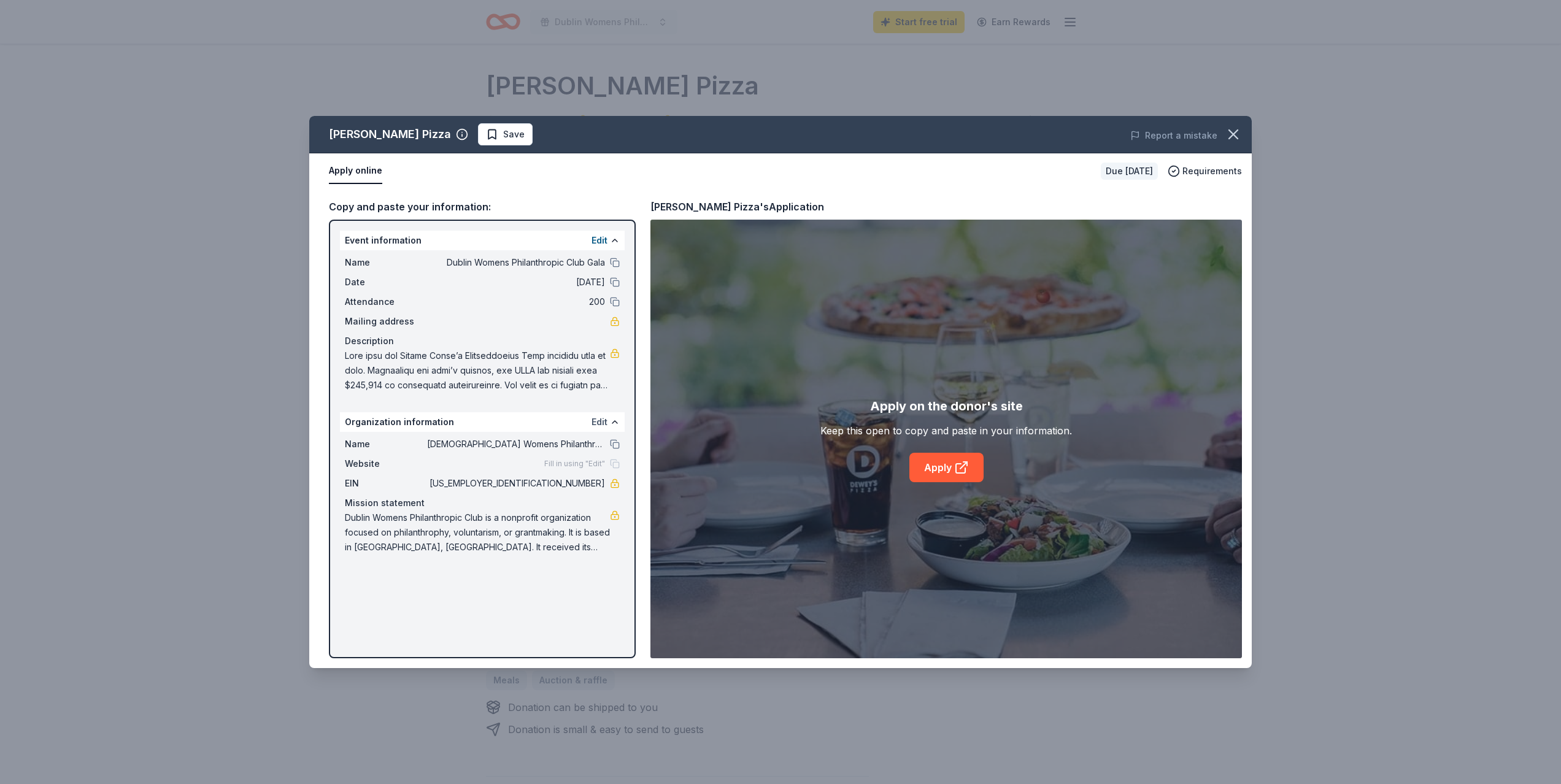
click at [602, 420] on button "Edit" at bounding box center [599, 422] width 16 height 15
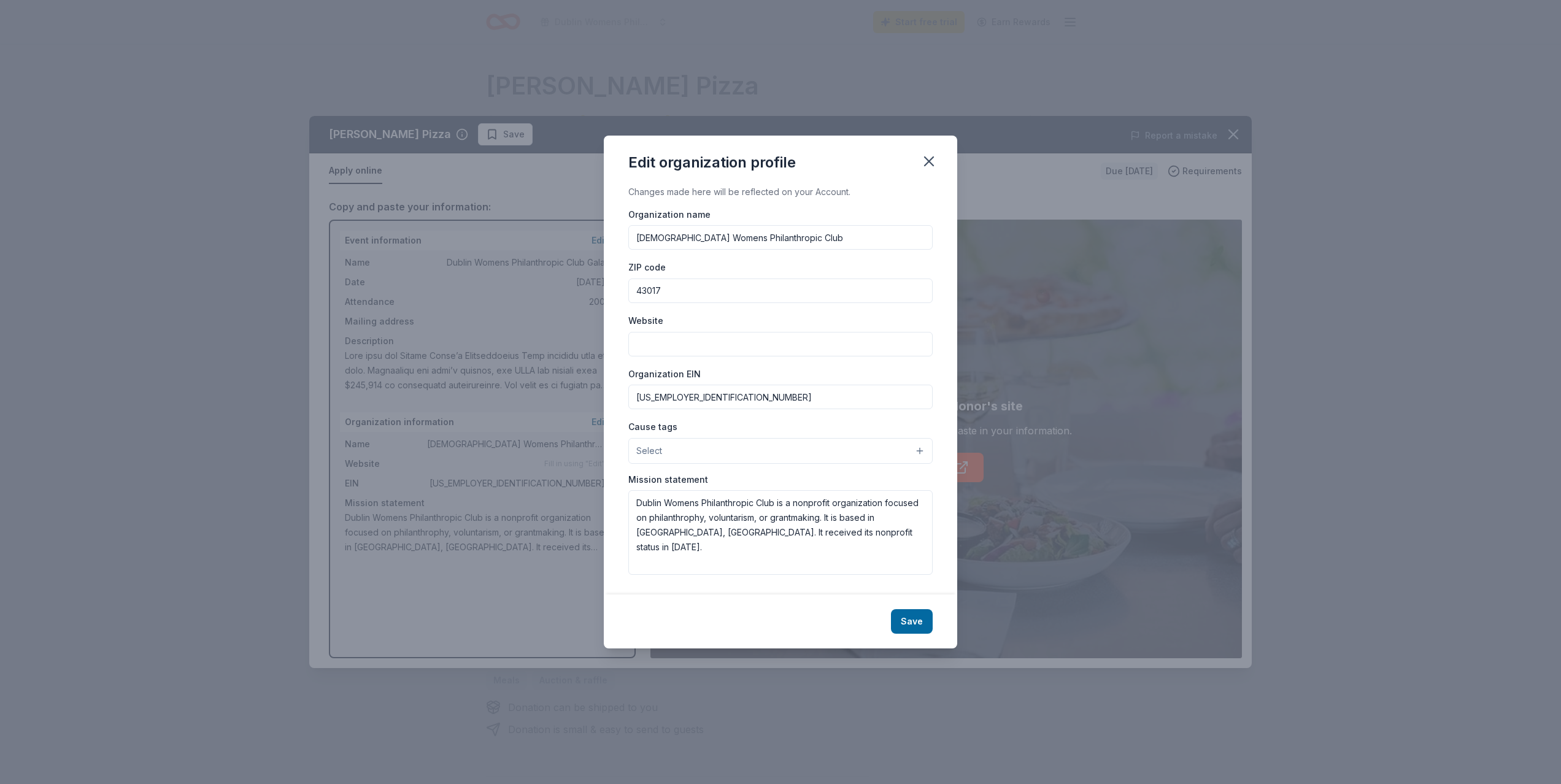
click at [654, 346] on input "Website" at bounding box center [780, 344] width 304 height 24
type input "dublinwomensclub.org"
click at [899, 620] on button "Save" at bounding box center [912, 621] width 42 height 24
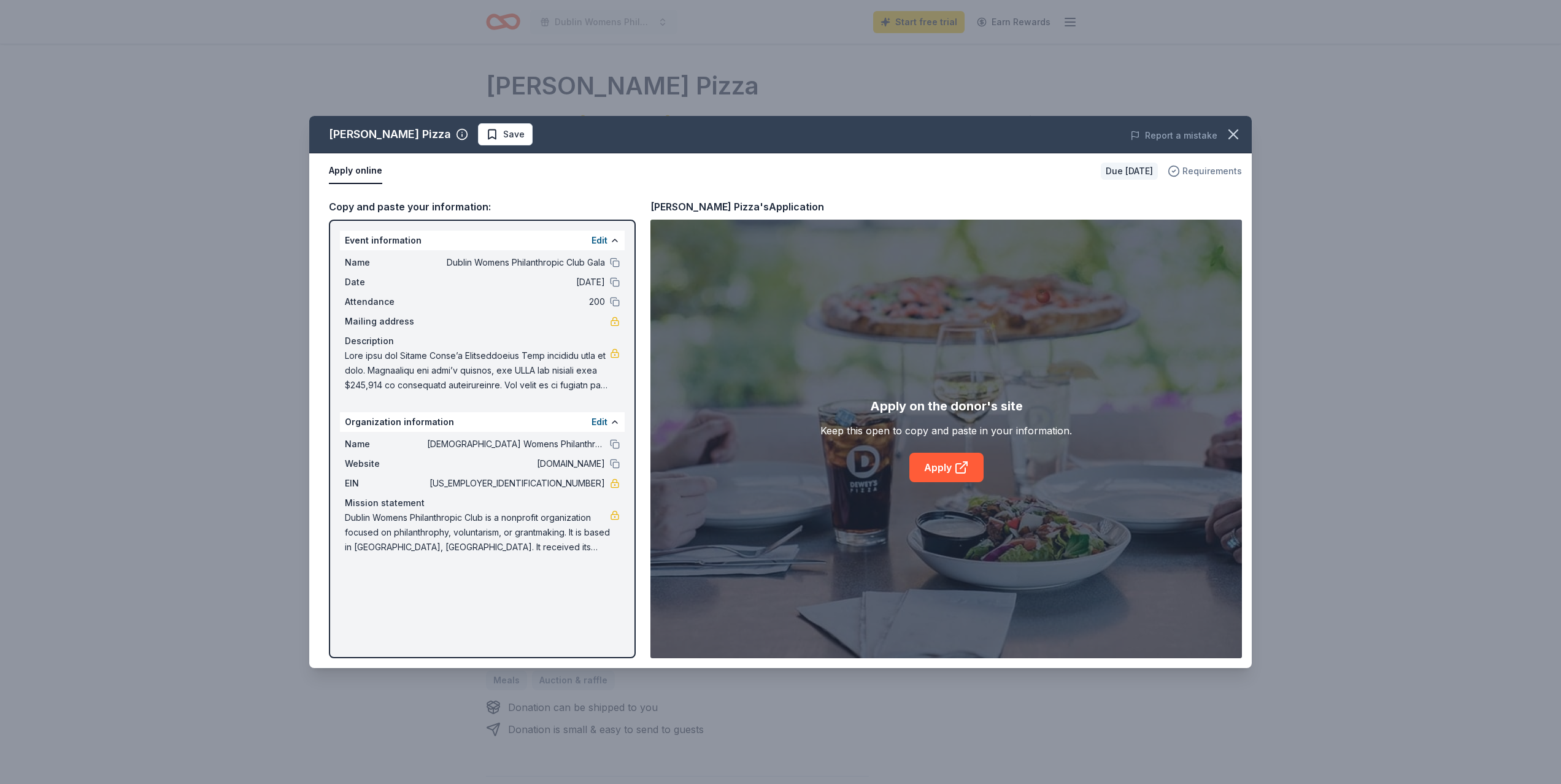
click at [1210, 170] on span "Requirements" at bounding box center [1212, 171] width 59 height 15
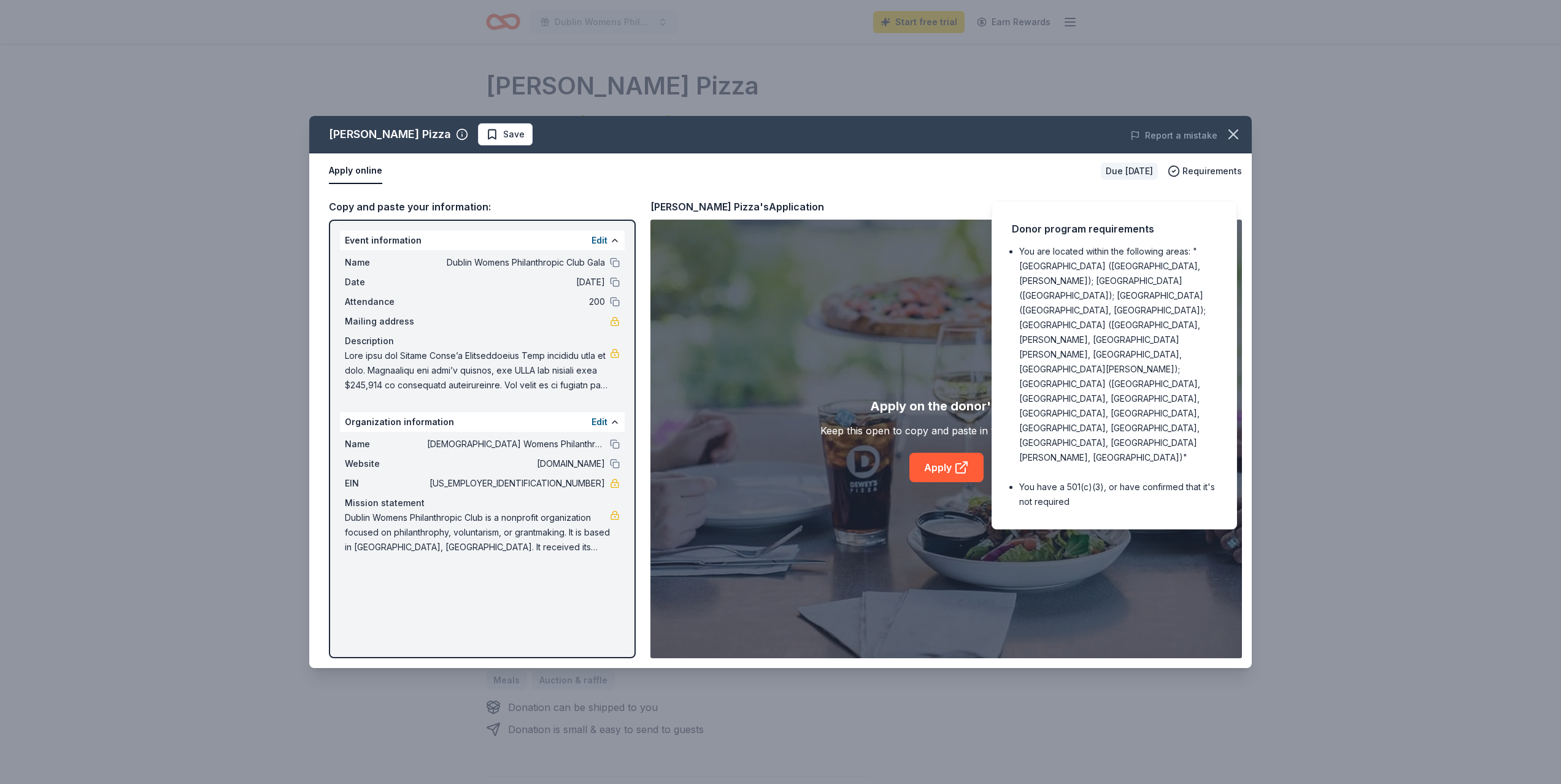
click at [1051, 468] on div "Apply on the donor's site Keep this open to copy and paste in your information.…" at bounding box center [946, 439] width 251 height 86
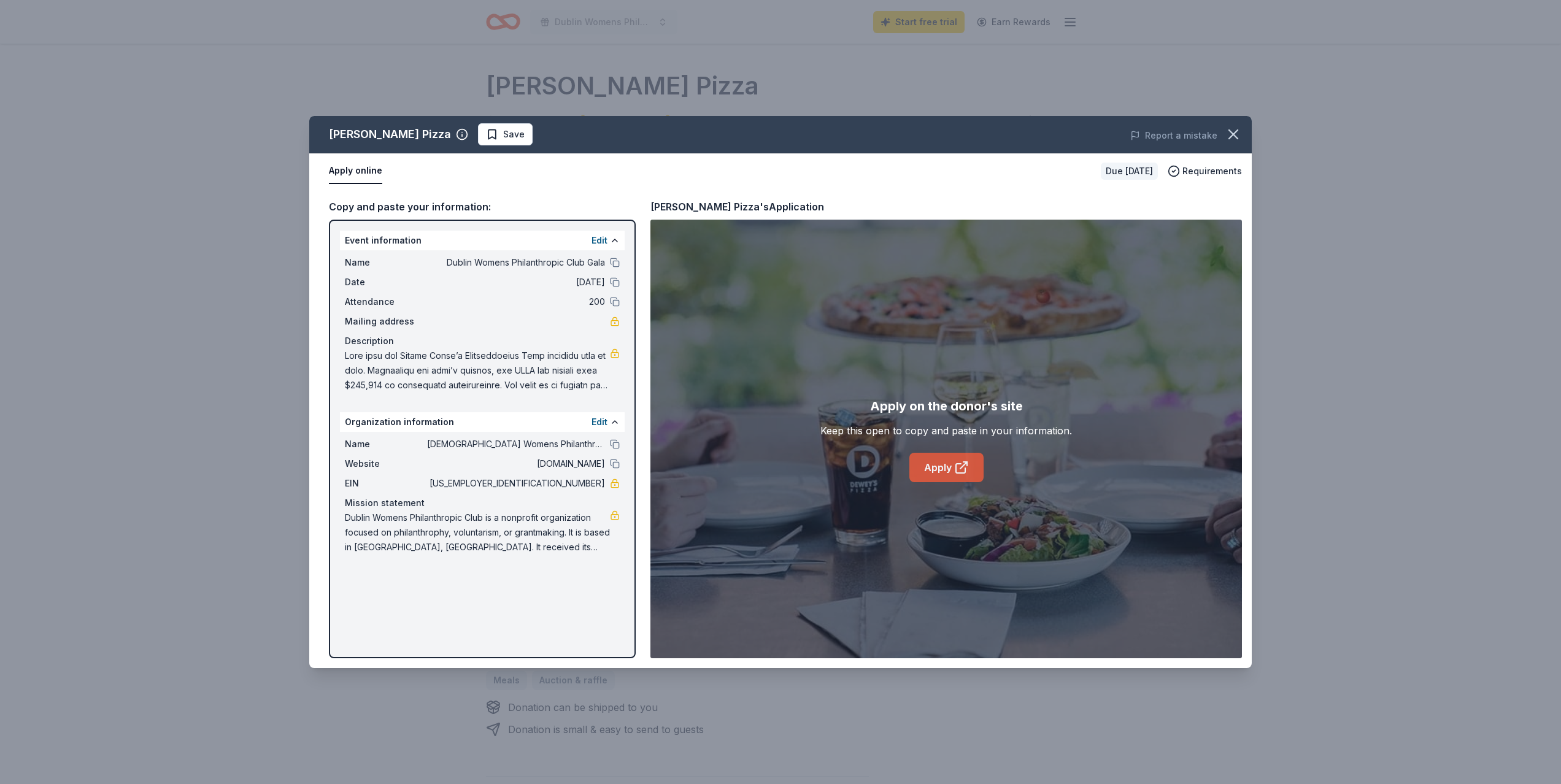
click at [952, 470] on link "Apply" at bounding box center [946, 468] width 74 height 29
drag, startPoint x: 554, startPoint y: 481, endPoint x: 604, endPoint y: 482, distance: 50.0
click at [604, 482] on span "[US_EMPLOYER_IDENTIFICATION_NUMBER]" at bounding box center [516, 483] width 178 height 15
